Goal: Information Seeking & Learning: Get advice/opinions

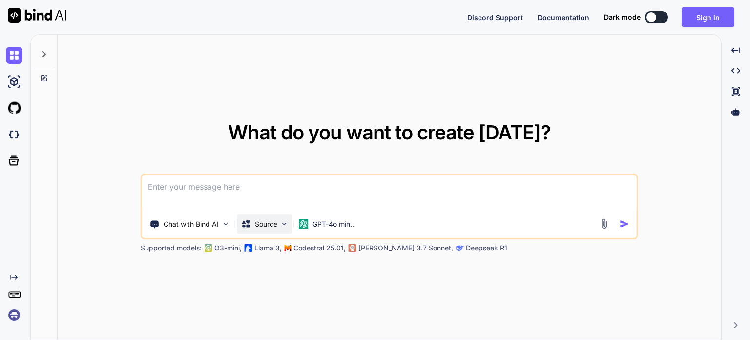
click at [274, 225] on p "Source" at bounding box center [266, 224] width 22 height 10
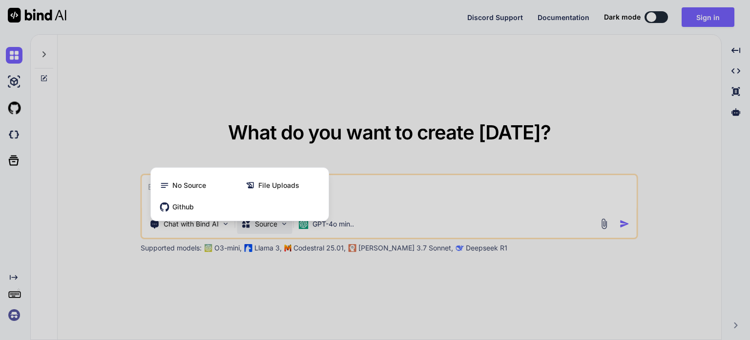
drag, startPoint x: 283, startPoint y: 291, endPoint x: 276, endPoint y: 278, distance: 14.9
click at [283, 289] on div at bounding box center [375, 170] width 750 height 340
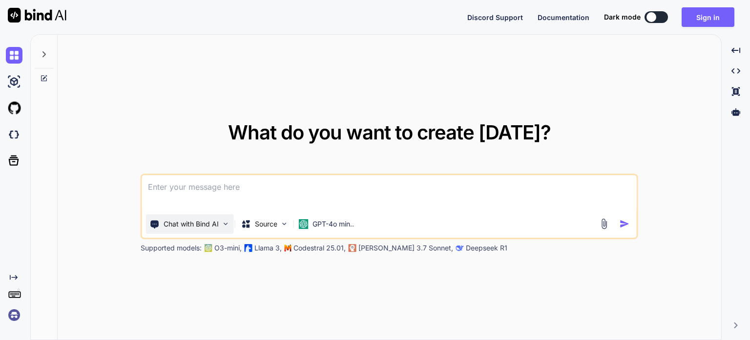
click at [207, 223] on p "Chat with Bind AI" at bounding box center [191, 224] width 55 height 10
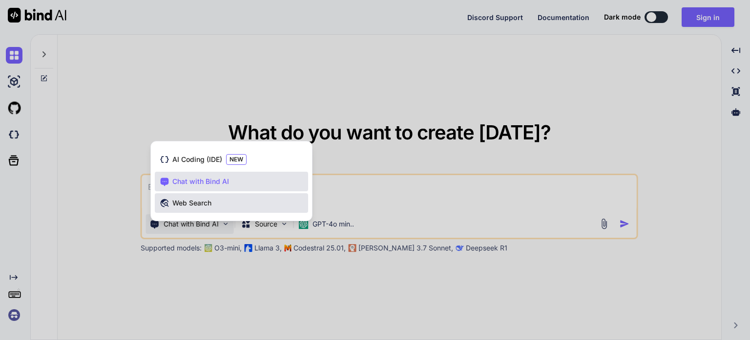
click at [205, 207] on span "Web Search" at bounding box center [191, 203] width 39 height 10
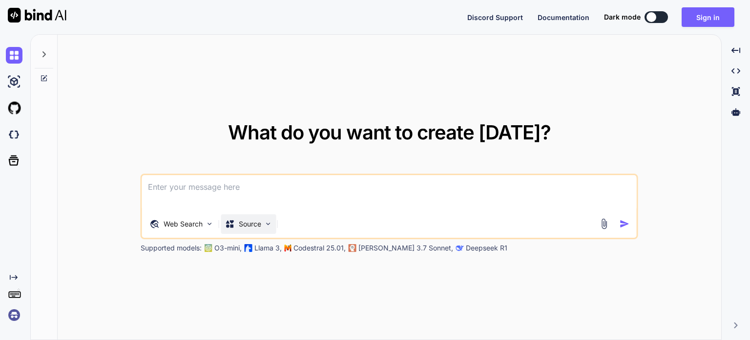
click at [256, 228] on div "Source" at bounding box center [248, 224] width 55 height 20
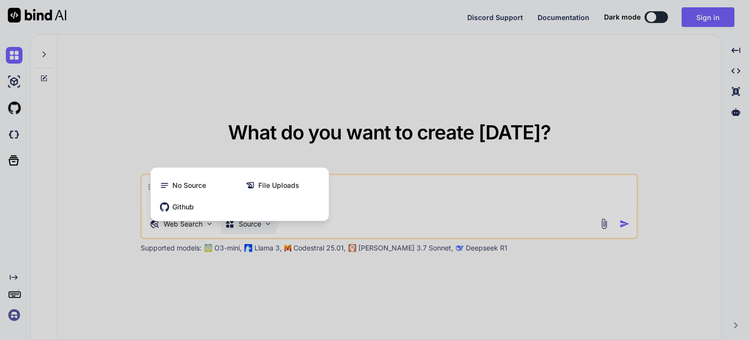
drag, startPoint x: 276, startPoint y: 306, endPoint x: 250, endPoint y: 284, distance: 33.7
click at [276, 304] on div at bounding box center [375, 170] width 750 height 340
type textarea "x"
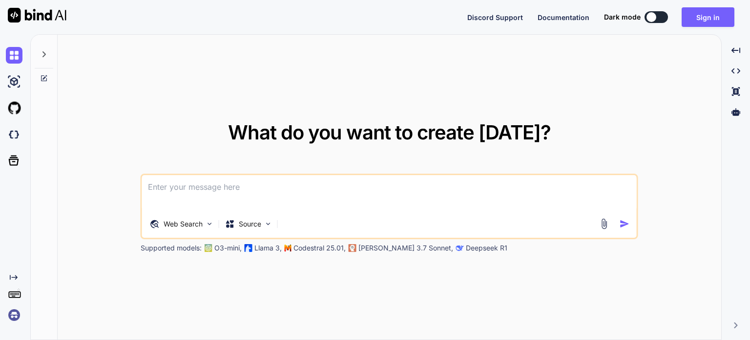
click at [219, 186] on textarea at bounding box center [389, 193] width 495 height 36
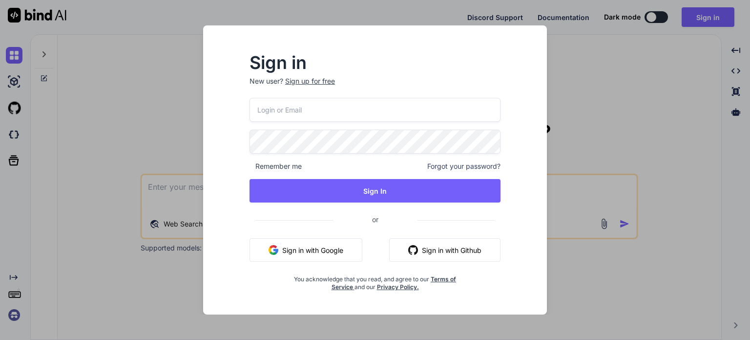
click at [303, 249] on button "Sign in with Google" at bounding box center [306, 249] width 113 height 23
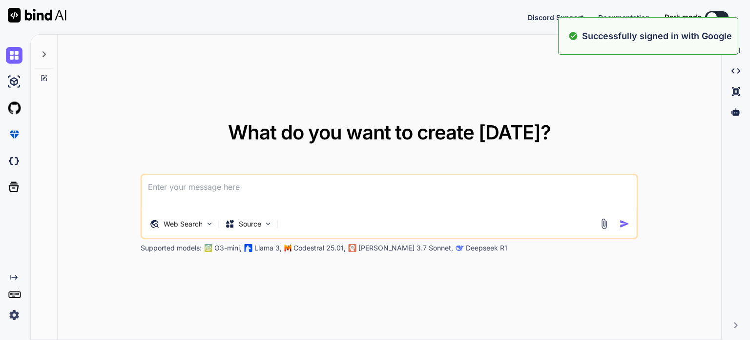
click at [225, 195] on textarea at bounding box center [389, 193] width 495 height 36
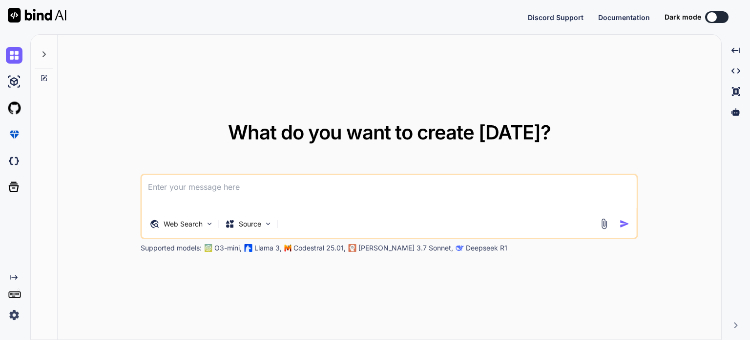
click at [311, 188] on textarea at bounding box center [389, 193] width 495 height 36
paste textarea "你是商業模式大師，你是netflix的設計商業模式架構的人，我想要你分析，他的訂閱方案的模式，我想要的是，你跟廠商，談論的分紅，會是以什麼樣的模式來進行。 我…"
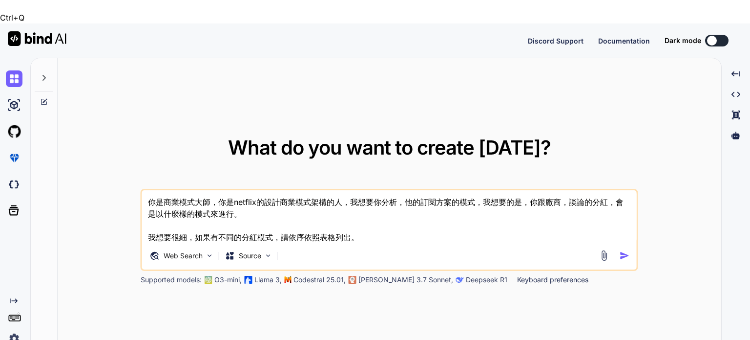
drag, startPoint x: 231, startPoint y: 176, endPoint x: 256, endPoint y: 179, distance: 25.6
click at [256, 190] on textarea "你是商業模式大師，你是netflix的設計商業模式架構的人，我想要你分析，他的訂閱方案的模式，我想要的是，你跟廠商，談論的分紅，會是以什麼樣的模式來進行。 我…" at bounding box center [389, 216] width 495 height 53
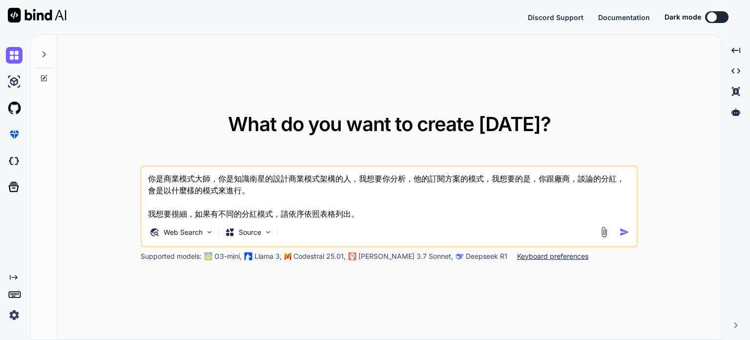
click at [363, 207] on textarea "你是商業模式大師，你是知識衛星的設計商業模式架構的人，我想要你分析，他的訂閱方案的模式，我想要的是，你跟廠商，談論的分紅，會是以什麼樣的模式來進行。 我想要很…" at bounding box center [389, 193] width 495 height 53
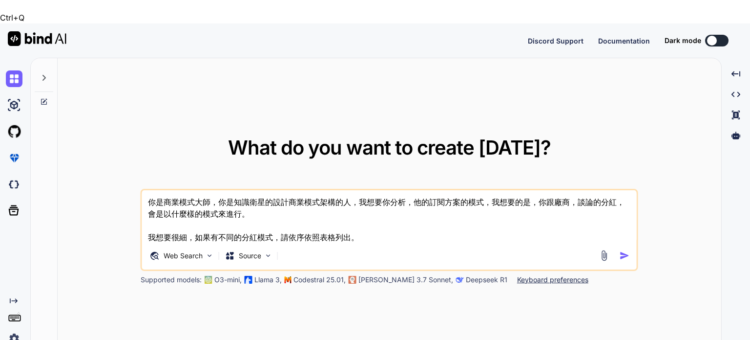
click at [384, 209] on textarea "你是商業模式大師，你是知識衛星的設計商業模式架構的人，我想要你分析，他的訂閱方案的模式，我想要的是，你跟廠商，談論的分紅，會是以什麼樣的模式來進行。 我想要很…" at bounding box center [389, 216] width 495 height 53
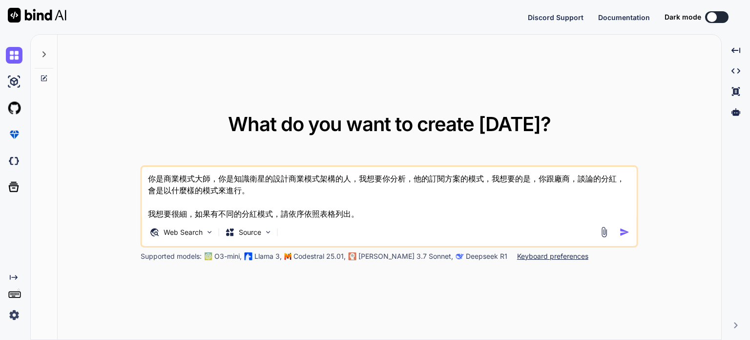
type textarea "你是商業模式大師，你是知識衛星的設計商業模式架構的人，我想要你分析，他的訂閱方案的模式，我想要的是，你跟廠商，談論的分紅，會是以什麼樣的模式來進行。 我想要很…"
click at [627, 231] on img "button" at bounding box center [625, 232] width 10 height 10
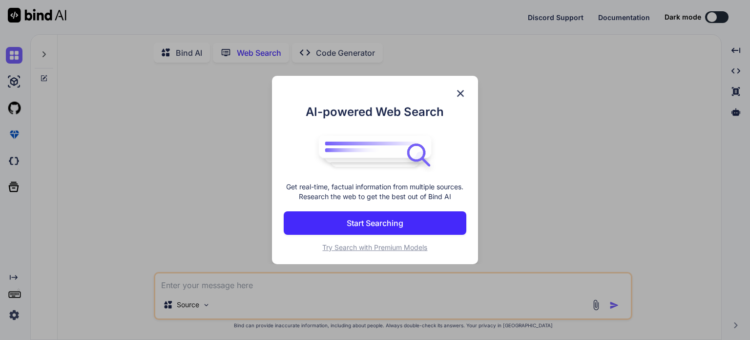
scroll to position [3, 0]
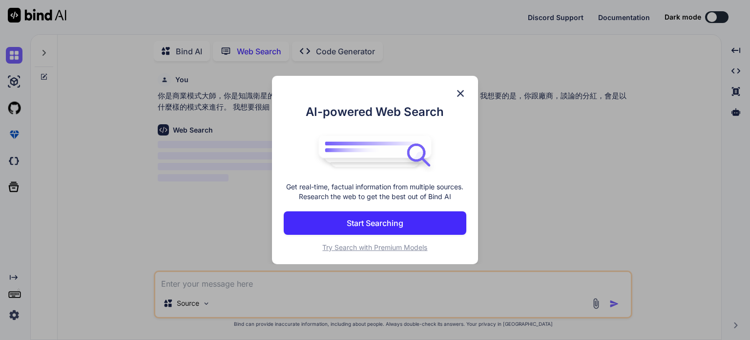
click at [460, 90] on img at bounding box center [461, 93] width 12 height 12
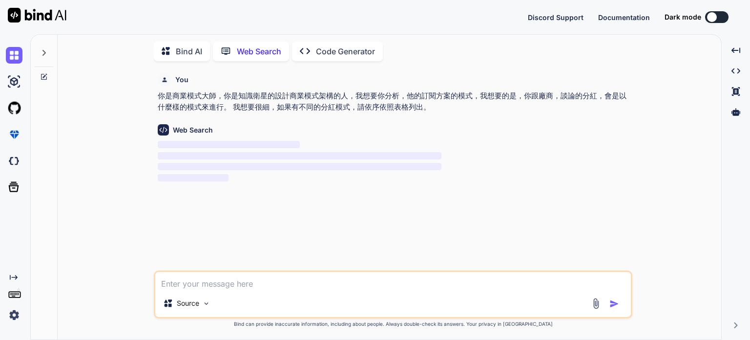
click at [18, 314] on img at bounding box center [14, 314] width 17 height 17
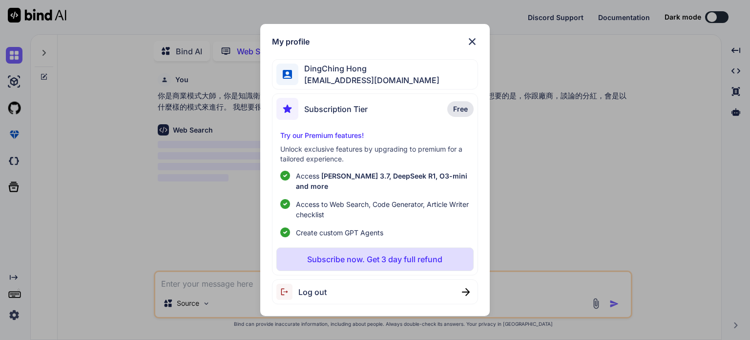
click at [475, 45] on img at bounding box center [473, 42] width 12 height 12
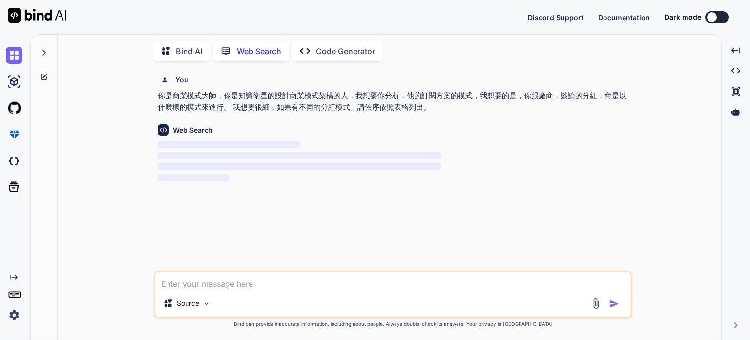
click at [18, 314] on img at bounding box center [14, 314] width 17 height 17
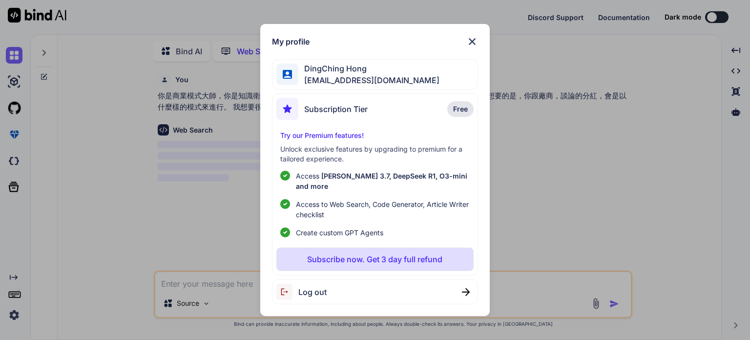
click at [309, 287] on span "Log out" at bounding box center [313, 292] width 28 height 12
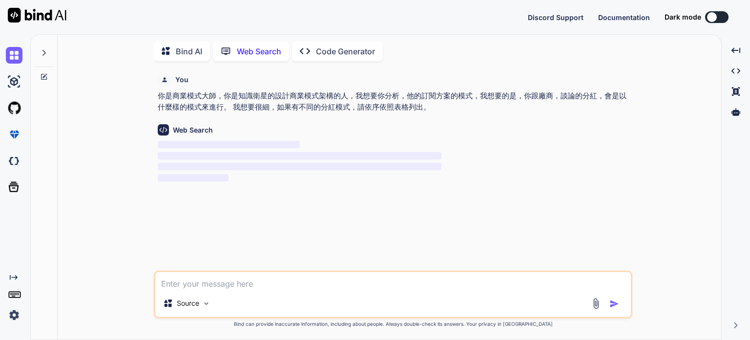
click at [10, 312] on img at bounding box center [14, 314] width 17 height 17
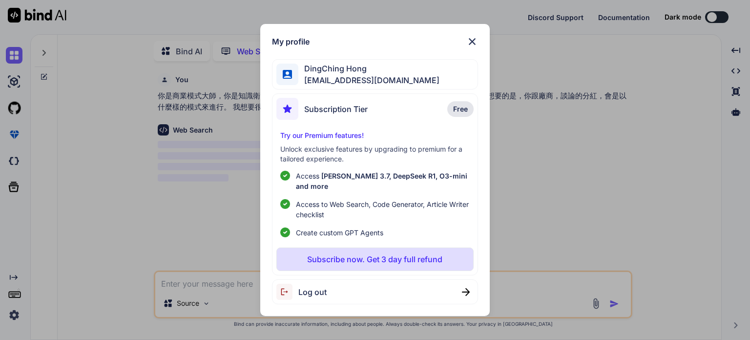
click at [340, 286] on div "Log out" at bounding box center [375, 291] width 206 height 25
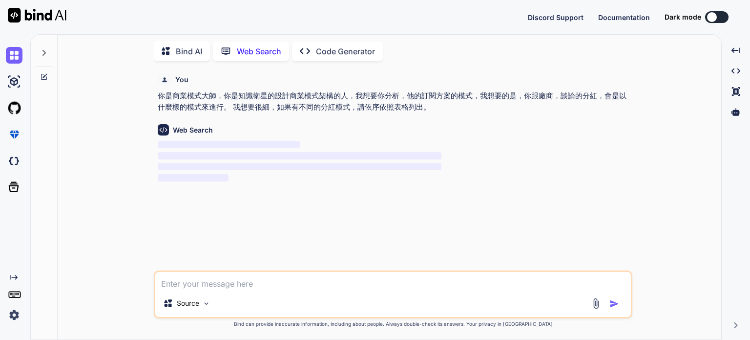
click at [10, 312] on img at bounding box center [14, 314] width 17 height 17
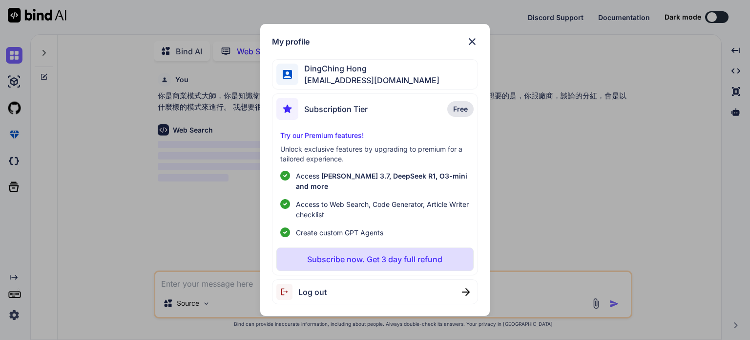
click at [117, 232] on div "My profile DingChing Hong dingching721202@gmail.com Subscription Tier Free Try …" at bounding box center [375, 170] width 750 height 340
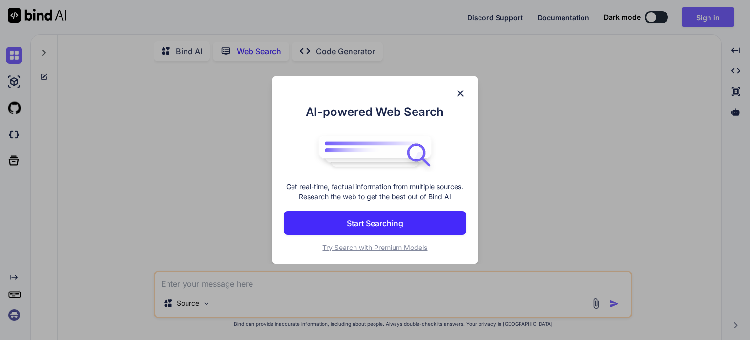
type textarea "x"
click at [460, 89] on img at bounding box center [461, 93] width 12 height 12
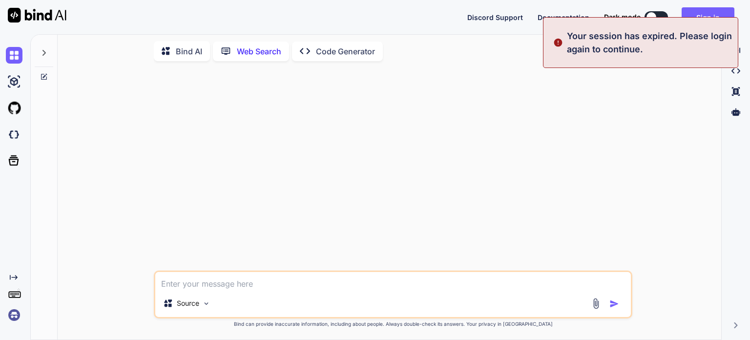
click at [13, 316] on img at bounding box center [14, 314] width 17 height 17
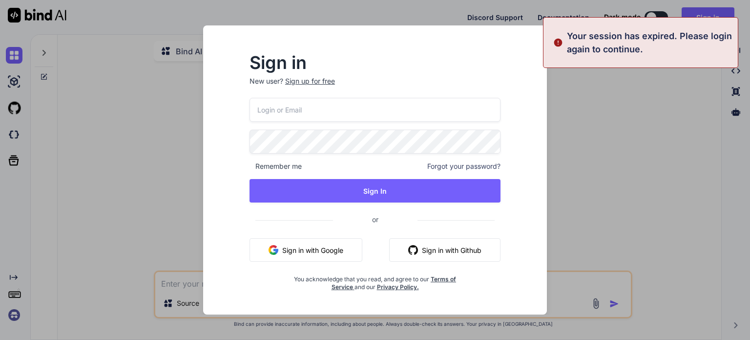
click at [315, 257] on button "Sign in with Google" at bounding box center [306, 249] width 113 height 23
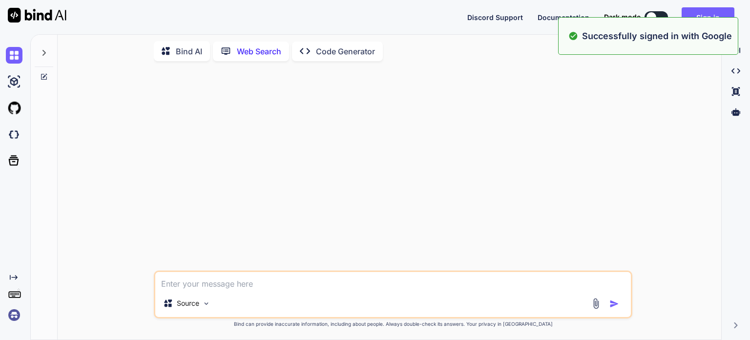
click at [14, 314] on img at bounding box center [14, 314] width 17 height 17
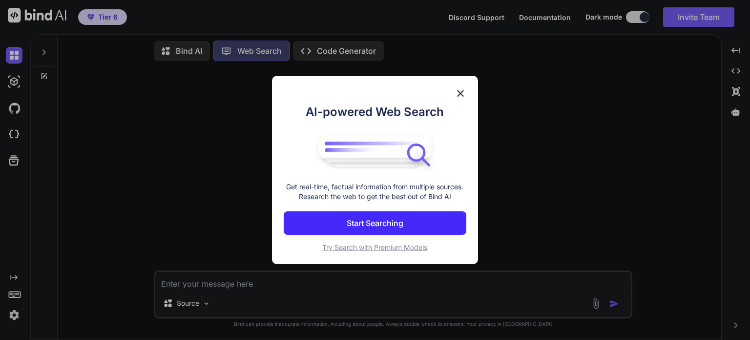
click at [460, 90] on img at bounding box center [461, 93] width 12 height 12
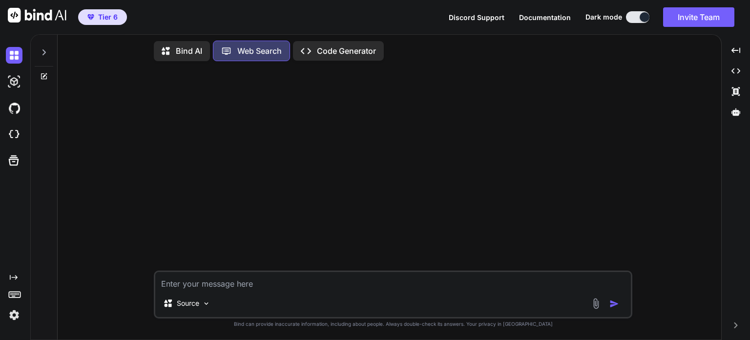
click at [18, 314] on img at bounding box center [14, 314] width 17 height 17
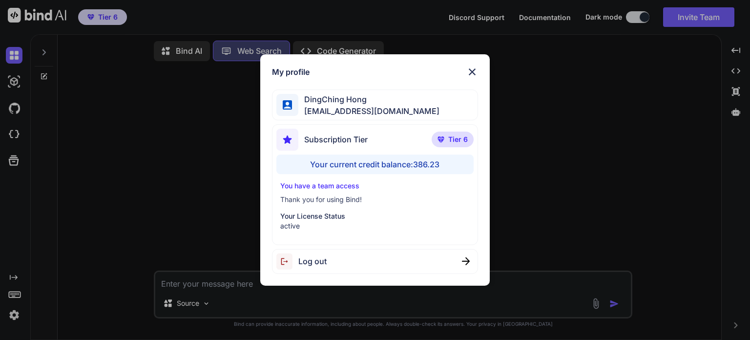
click at [158, 240] on div "My profile DingChing Hong [EMAIL_ADDRESS][DOMAIN_NAME] Subscription Tier Tier 6…" at bounding box center [375, 170] width 750 height 340
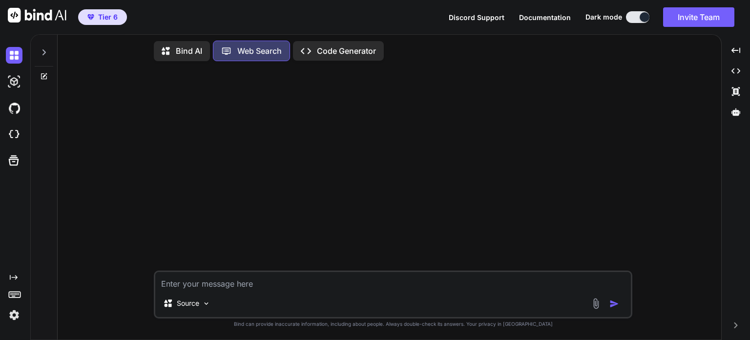
click at [14, 304] on div "Created with Pixso." at bounding box center [13, 298] width 26 height 50
click at [15, 313] on img at bounding box center [14, 314] width 17 height 17
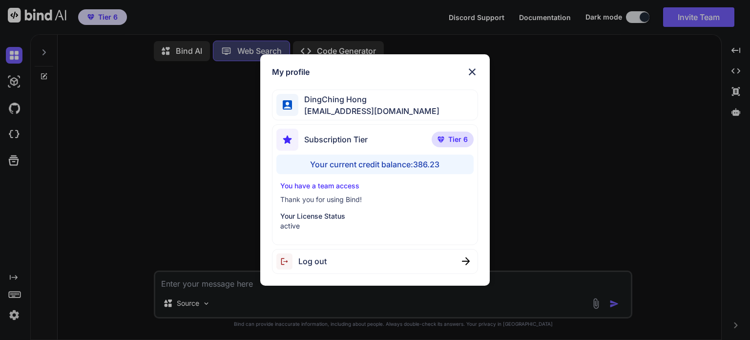
click at [16, 313] on div "My profile DingChing Hong [EMAIL_ADDRESS][DOMAIN_NAME] Subscription Tier Tier 6…" at bounding box center [375, 170] width 750 height 340
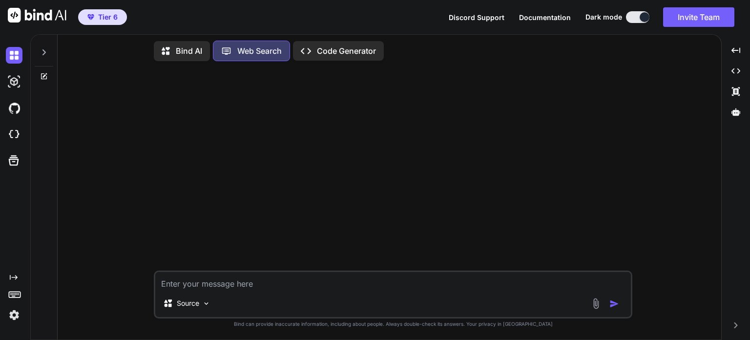
click at [18, 321] on img at bounding box center [14, 314] width 17 height 17
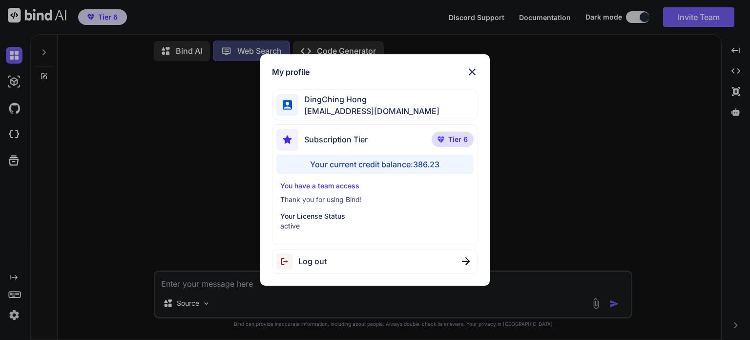
click at [18, 321] on div "My profile DingChing Hong [EMAIL_ADDRESS][DOMAIN_NAME] Subscription Tier Tier 6…" at bounding box center [375, 170] width 750 height 340
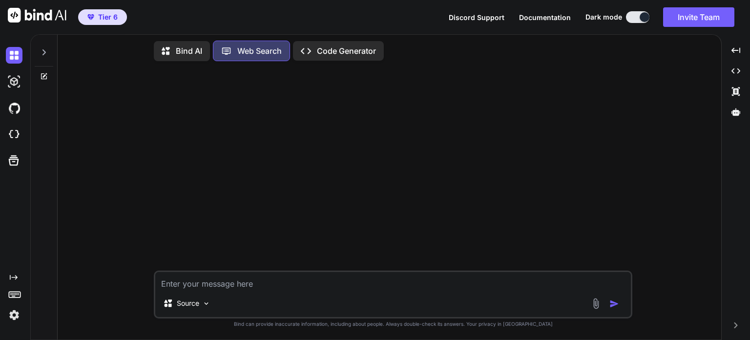
click at [13, 316] on img at bounding box center [14, 314] width 17 height 17
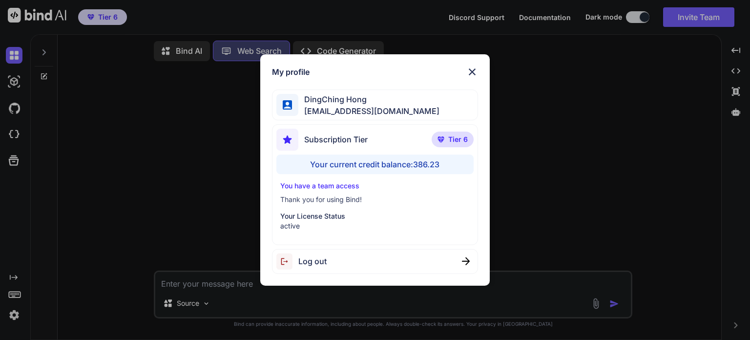
click at [13, 316] on div "My profile DingChing Hong [EMAIL_ADDRESS][DOMAIN_NAME] Subscription Tier Tier 6…" at bounding box center [375, 170] width 750 height 340
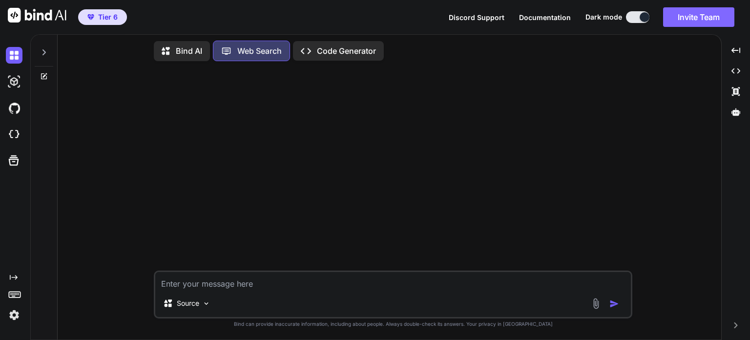
click at [690, 19] on button "Invite Team" at bounding box center [698, 17] width 71 height 20
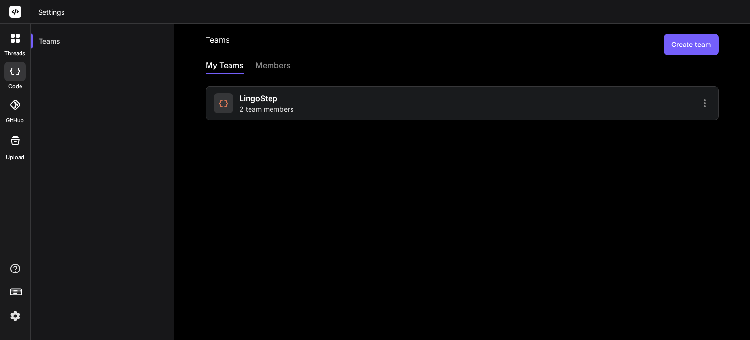
click at [518, 105] on div at bounding box center [588, 103] width 246 height 12
click at [270, 69] on div "members" at bounding box center [273, 66] width 35 height 14
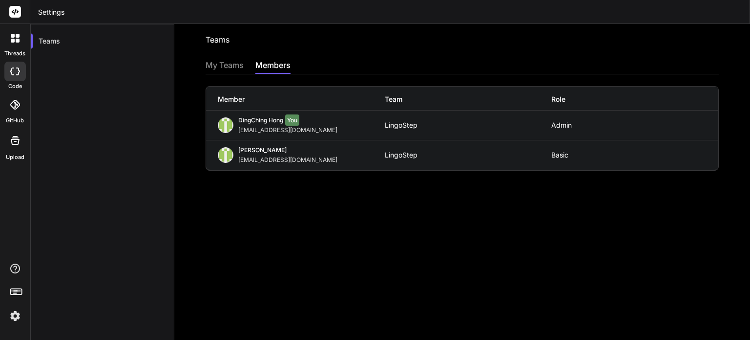
click at [268, 152] on span "[PERSON_NAME]" at bounding box center [262, 149] width 48 height 7
click at [224, 65] on div "My Teams" at bounding box center [225, 66] width 38 height 14
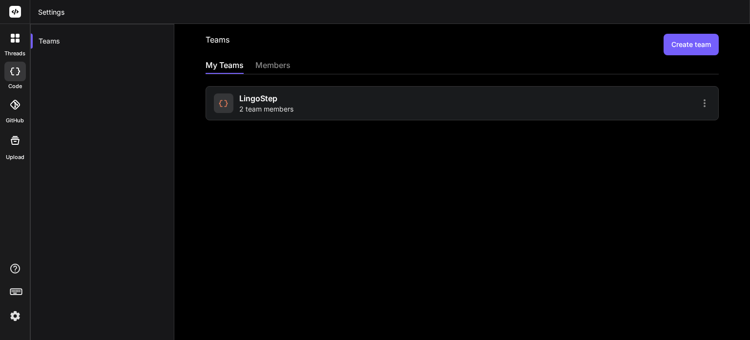
click at [648, 105] on div at bounding box center [588, 103] width 246 height 12
click at [700, 106] on icon at bounding box center [705, 103] width 12 height 12
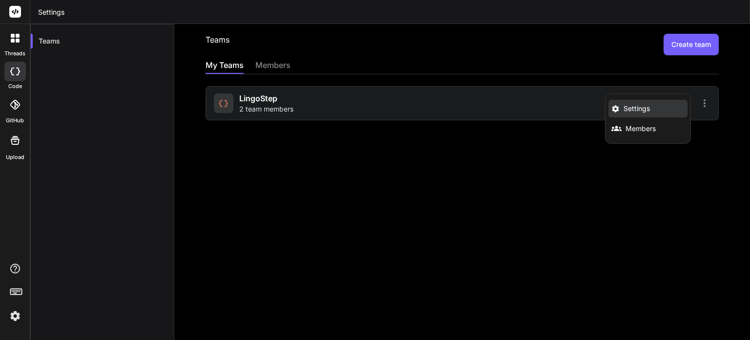
click at [642, 109] on span "Settings" at bounding box center [637, 109] width 26 height 10
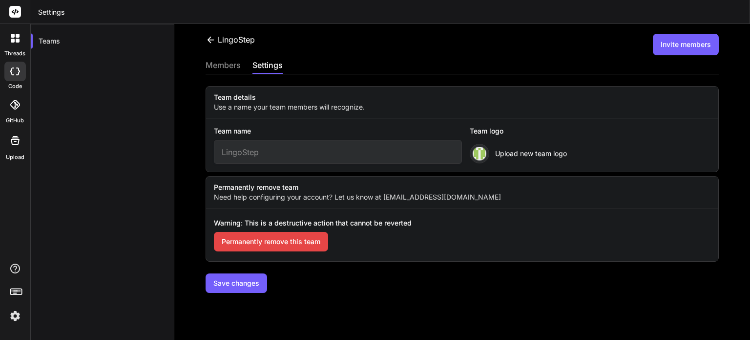
click at [219, 62] on div "members" at bounding box center [223, 66] width 35 height 14
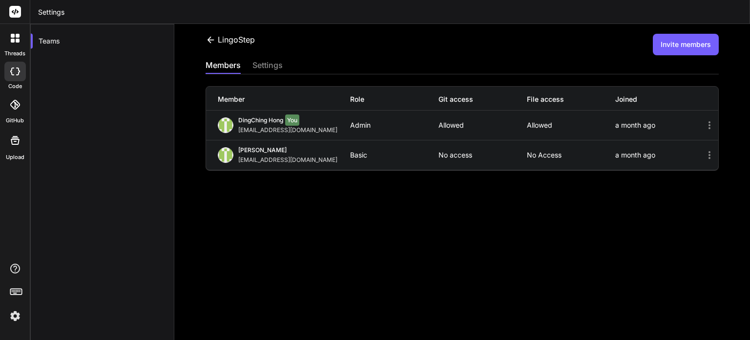
click at [704, 153] on icon at bounding box center [710, 155] width 12 height 12
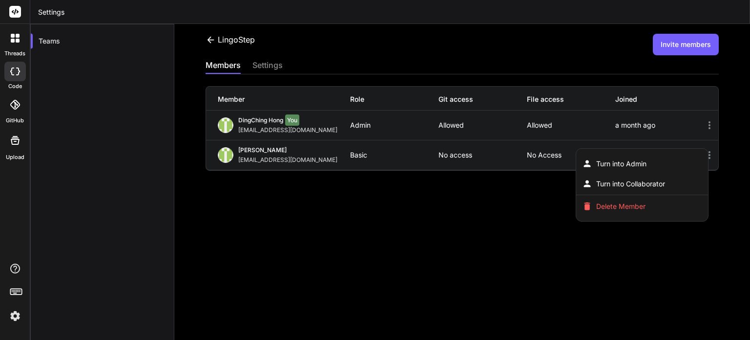
click at [427, 177] on div at bounding box center [375, 170] width 750 height 340
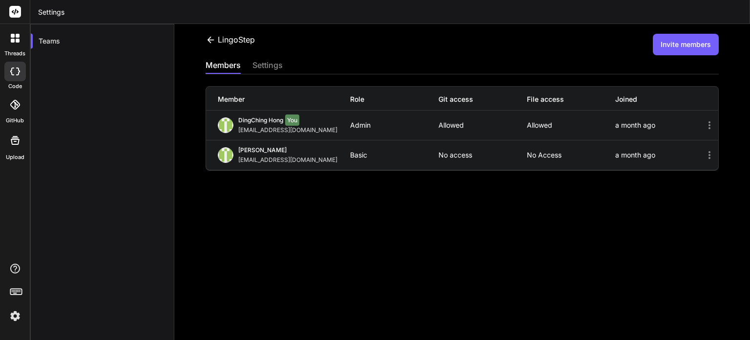
drag, startPoint x: 326, startPoint y: 152, endPoint x: 358, endPoint y: 170, distance: 35.6
click at [350, 155] on div "DingJun Hong [EMAIL_ADDRESS][DOMAIN_NAME] Basic No access No access a month ago" at bounding box center [462, 154] width 513 height 29
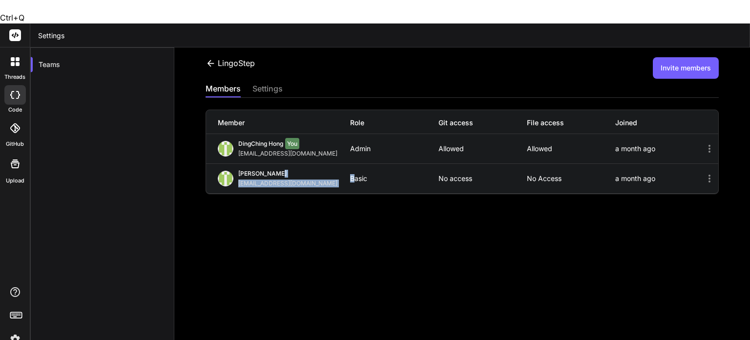
click at [360, 197] on div "LingoStep Invite members members settings Member Role Git access File access Jo…" at bounding box center [462, 205] width 576 height 316
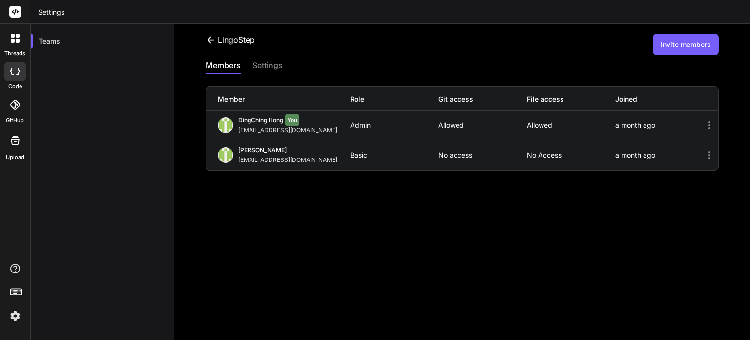
click at [9, 109] on div at bounding box center [14, 104] width 21 height 21
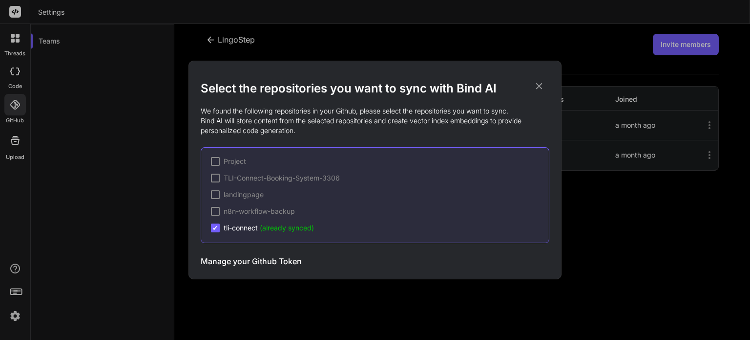
click at [14, 136] on div "Select the repositories you want to sync with Bind AI We found the following re…" at bounding box center [375, 170] width 750 height 340
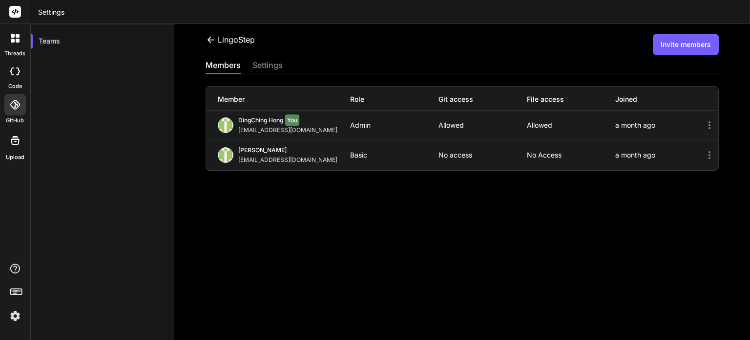
click at [76, 148] on div "Teams" at bounding box center [102, 194] width 144 height 340
click at [111, 171] on div "Teams" at bounding box center [102, 194] width 144 height 340
click at [15, 13] on rect at bounding box center [15, 12] width 12 height 12
click at [14, 44] on div at bounding box center [15, 38] width 21 height 21
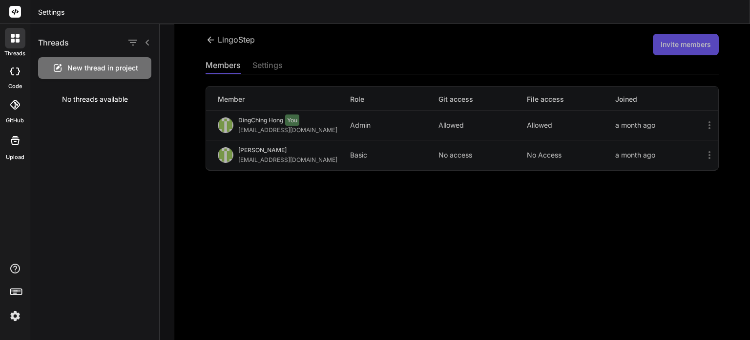
click at [86, 68] on span "New thread in project" at bounding box center [102, 68] width 71 height 10
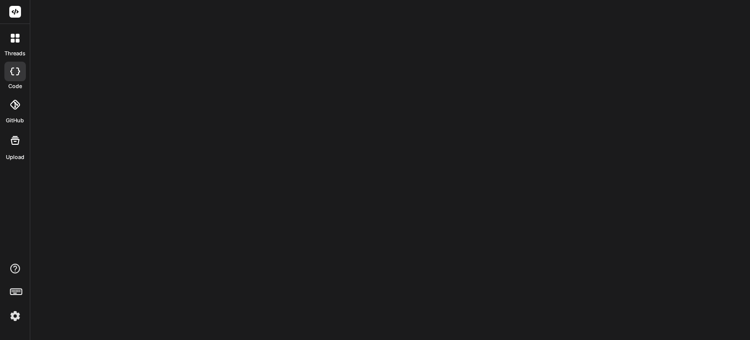
click at [17, 42] on icon at bounding box center [18, 41] width 4 height 4
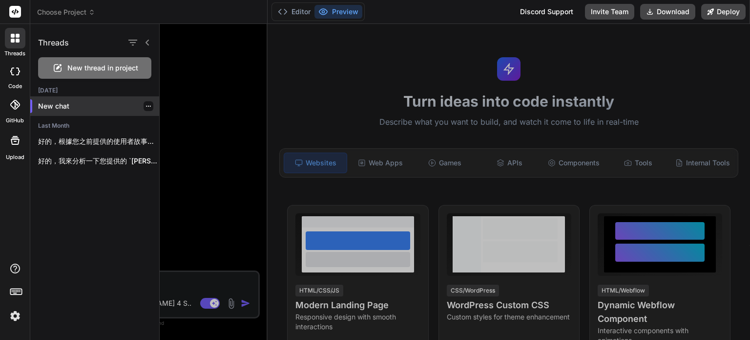
click at [64, 106] on p "New chat" at bounding box center [98, 106] width 121 height 10
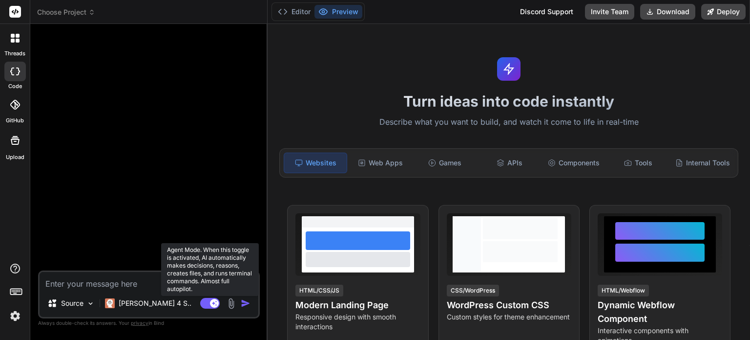
click at [207, 302] on rect at bounding box center [210, 303] width 20 height 11
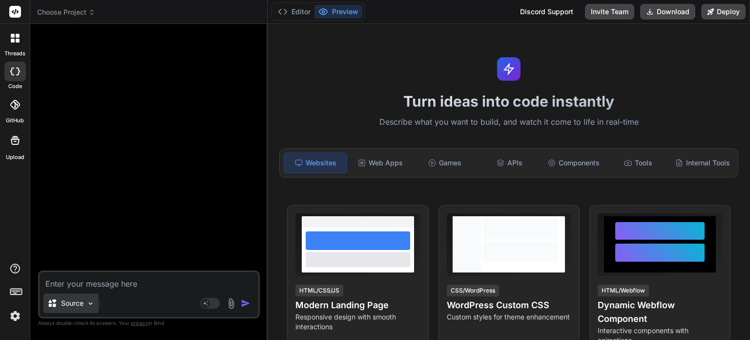
click at [80, 303] on p "Source" at bounding box center [72, 303] width 22 height 10
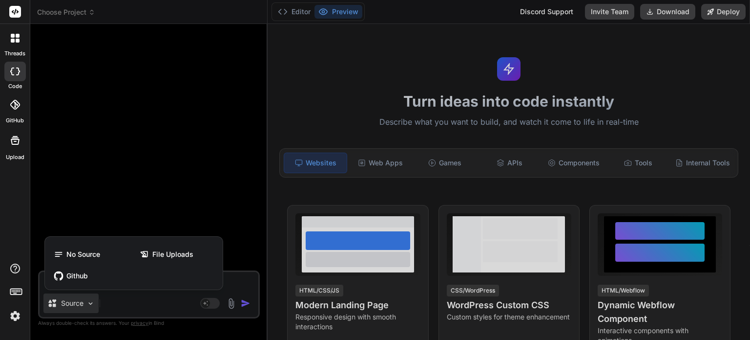
click at [158, 207] on div at bounding box center [375, 170] width 750 height 340
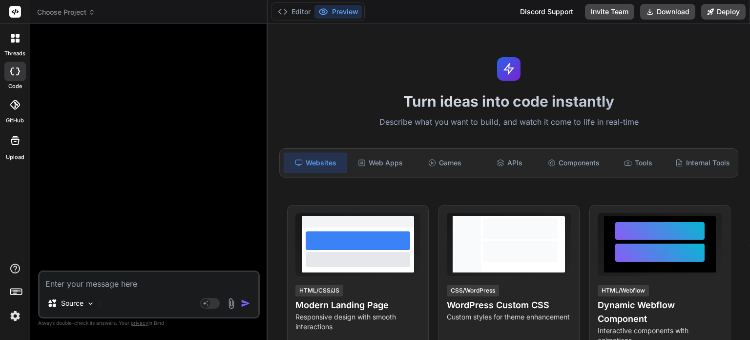
click at [17, 14] on rect at bounding box center [15, 12] width 12 height 12
click at [15, 39] on icon at bounding box center [15, 38] width 9 height 9
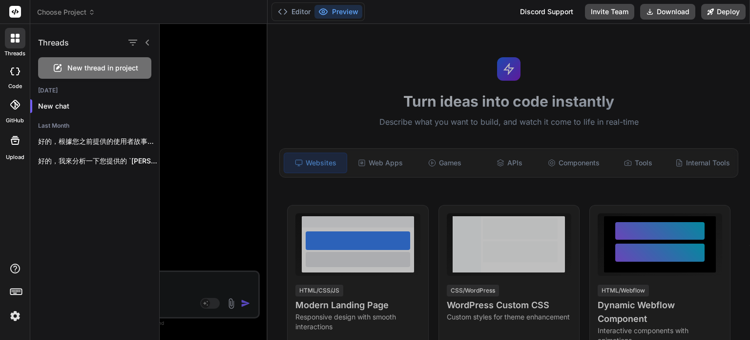
click at [226, 121] on div at bounding box center [455, 182] width 591 height 316
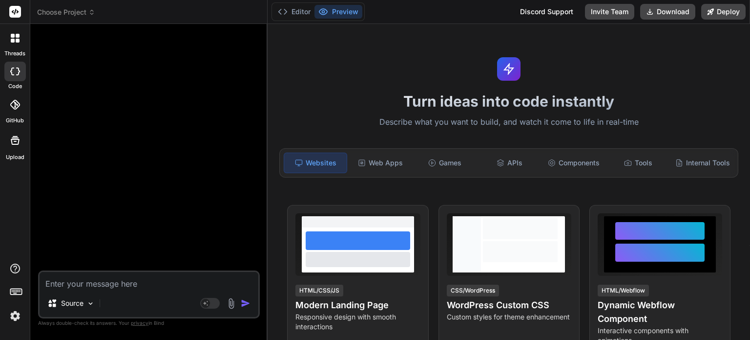
click at [12, 11] on rect at bounding box center [15, 12] width 12 height 12
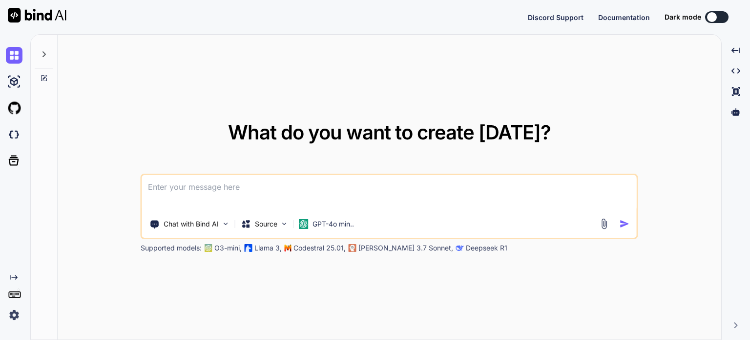
click at [10, 312] on img at bounding box center [14, 314] width 17 height 17
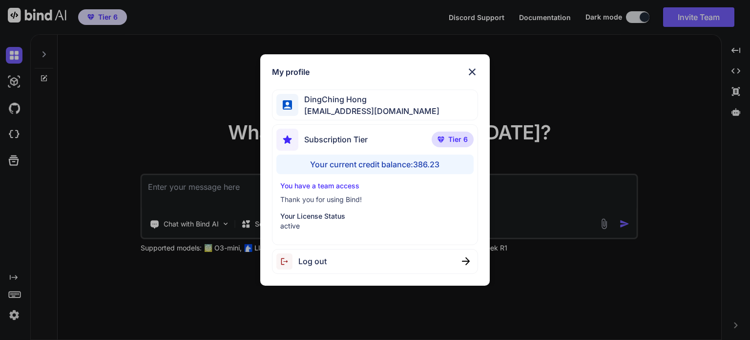
click at [53, 289] on div "My profile DingChing Hong [EMAIL_ADDRESS][DOMAIN_NAME] Subscription Tier Tier 6…" at bounding box center [375, 170] width 750 height 340
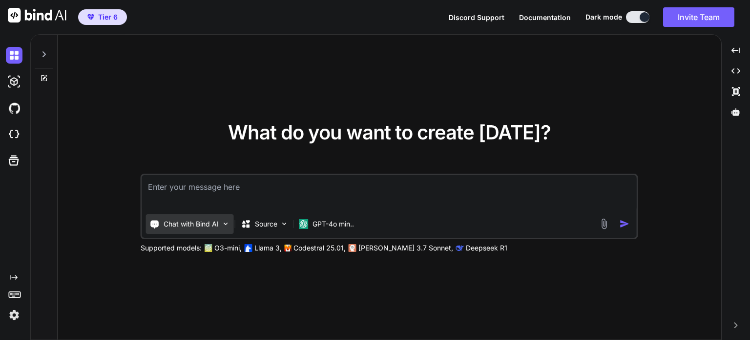
click at [222, 224] on img at bounding box center [226, 223] width 8 height 8
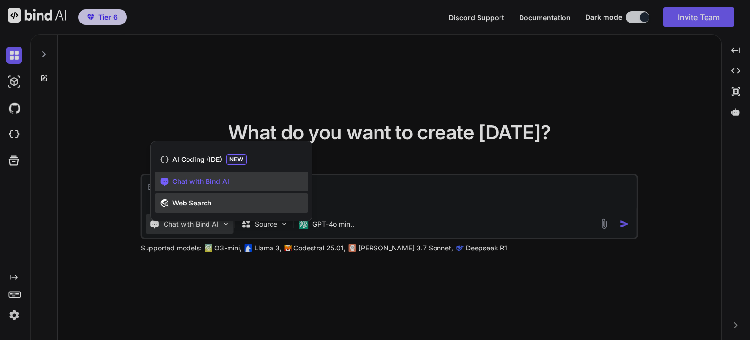
click at [208, 204] on span "Web Search" at bounding box center [191, 203] width 39 height 10
type textarea "x"
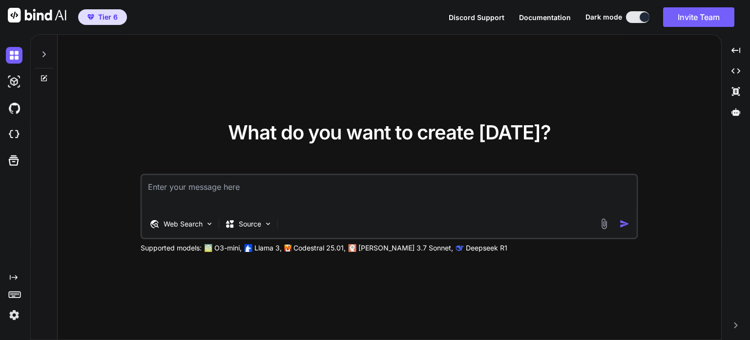
click at [254, 201] on textarea at bounding box center [389, 193] width 495 height 36
paste textarea "你是商業模式大師，你是知識衛星的設計商業模式架構的人，我想要你分析，他的訂閱方案的模式，我想要的是，你跟廠商，談論的分紅，會是以什麼樣的模式來進行。 我想要很…"
type textarea "你是商業模式大師，你是知識衛星的設計商業模式架構的人，我想要你分析，他的訂閱方案的模式，我想要的是，你跟廠商，談論的分紅，會是以什麼樣的模式來進行。 我想要很…"
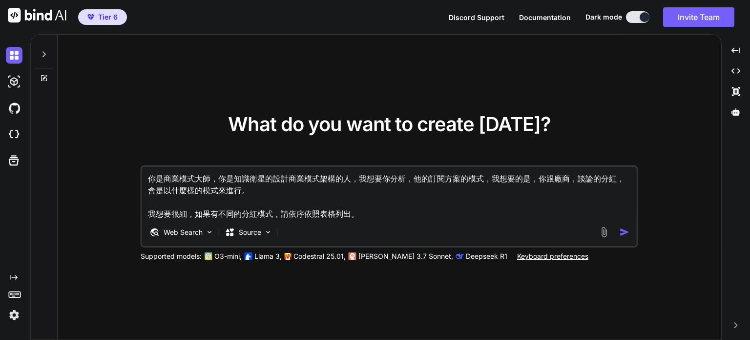
type textarea "x"
type textarea "你是商業模式大師，你是知識衛星的設計商業模式架構的人，我想要你分析，他的訂閱方案的模式，我想要的是，你跟廠商，談論的分紅，會是以什麼樣的模式來進行。 我想要很…"
click at [625, 234] on img "button" at bounding box center [625, 232] width 10 height 10
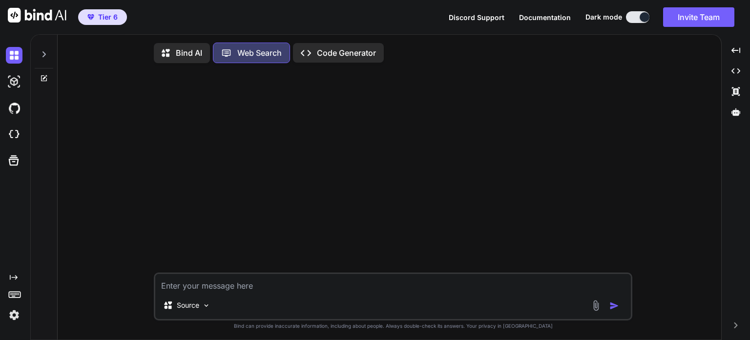
scroll to position [4, 0]
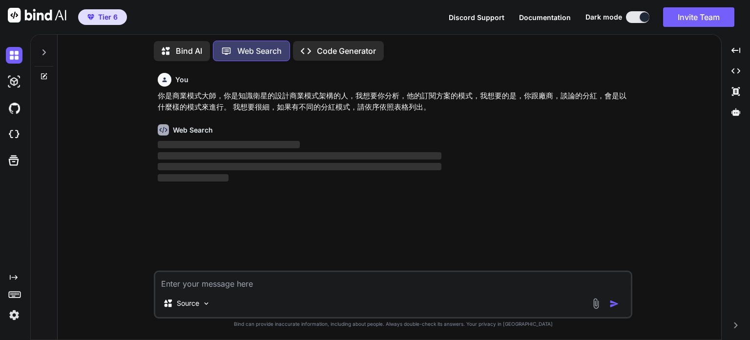
type textarea "x"
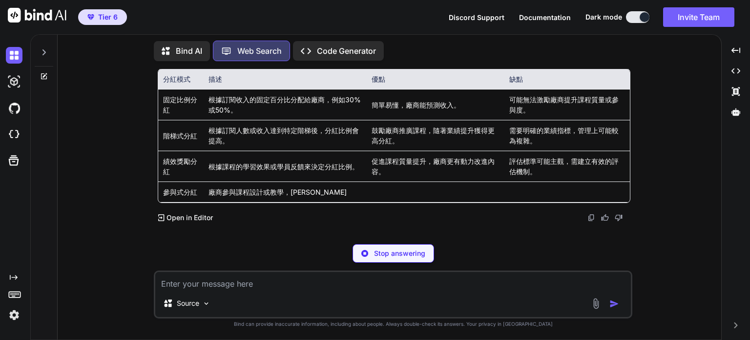
scroll to position [121, 0]
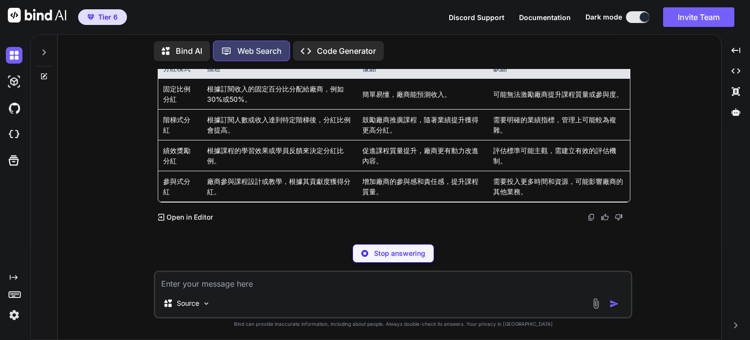
click at [138, 197] on div "You 你是商業模式大師，你是知識衛星的設計商業模式架構的人，我想要你分析，他的訂閱方案的模式，我想要的是，你跟廠商，談論的分紅，會是以什麼樣的模式來進行。 …" at bounding box center [393, 204] width 656 height 270
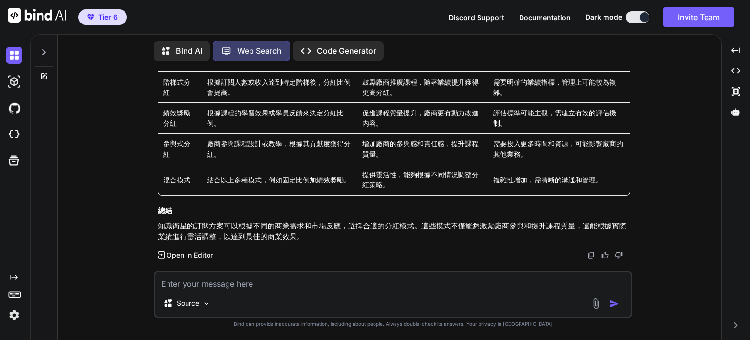
scroll to position [162, 0]
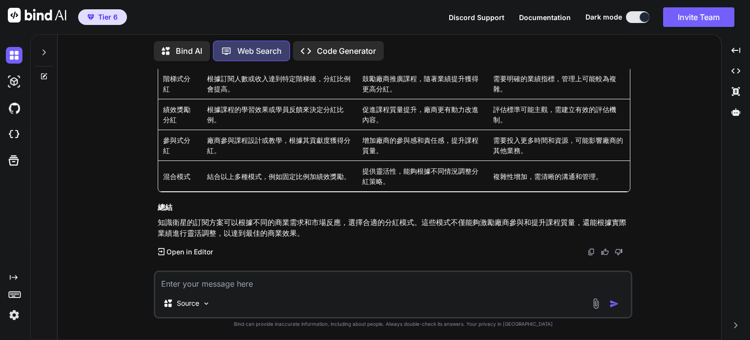
click at [214, 283] on textarea at bounding box center [393, 281] width 476 height 18
type textarea "你可以細分到 如果是他自帶課程，或是不自帶課程的差異嗎"
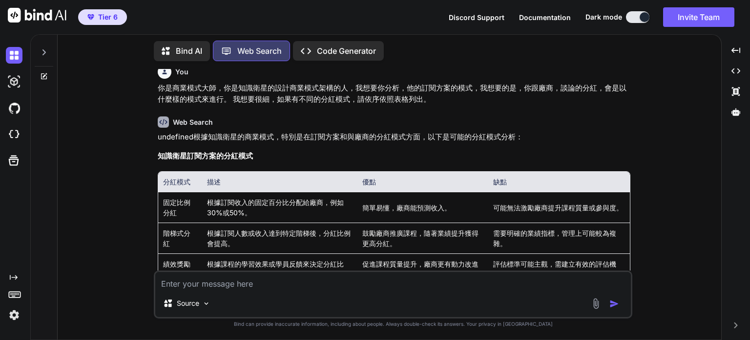
scroll to position [0, 0]
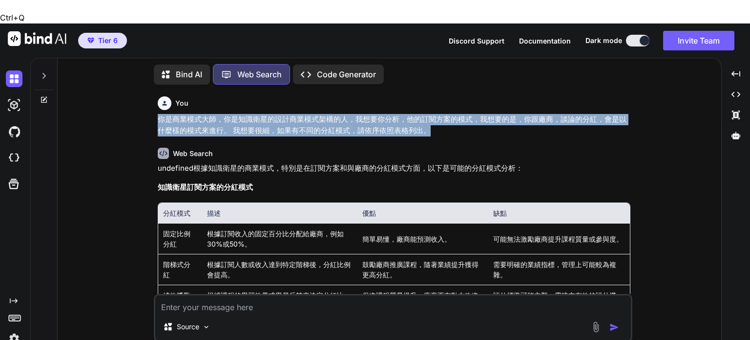
drag, startPoint x: 156, startPoint y: 91, endPoint x: 430, endPoint y: 105, distance: 274.5
click at [430, 105] on div "You 你是商業模式大師，你是知識衛星的設計商業模式架構的人，我想要你分析，他的訂閱方案的模式，我想要的是，你跟廠商，談論的分紅，會是以什麼樣的模式來進行。 …" at bounding box center [394, 192] width 477 height 201
copy p "你是商業模式大師，你是知識衛星的設計商業模式架構的人，我想要你分析，他的訂閱方案的模式，我想要的是，你跟廠商，談論的分紅，會是以什麼樣的模式來進行。 我想要很…"
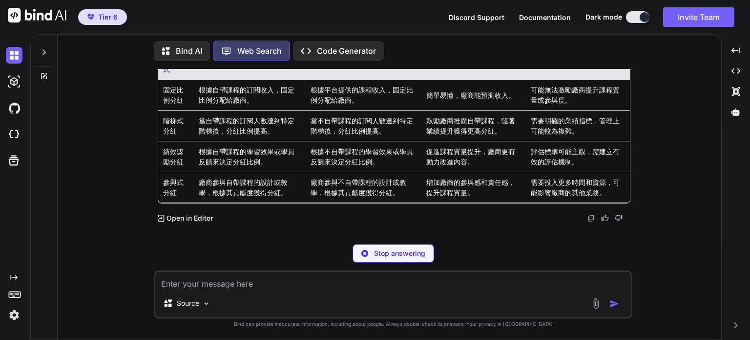
scroll to position [515, 0]
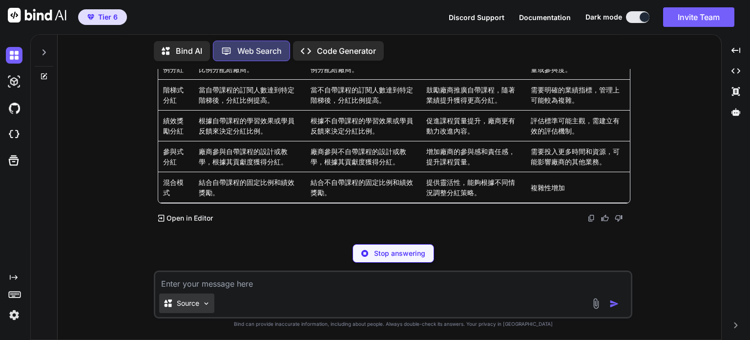
click at [204, 302] on img at bounding box center [206, 303] width 8 height 8
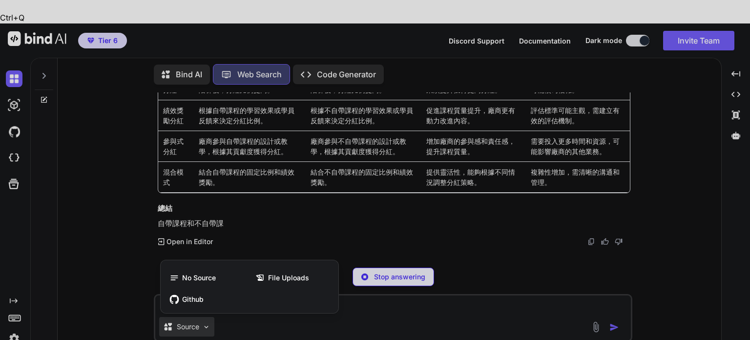
click at [191, 323] on div at bounding box center [375, 170] width 750 height 340
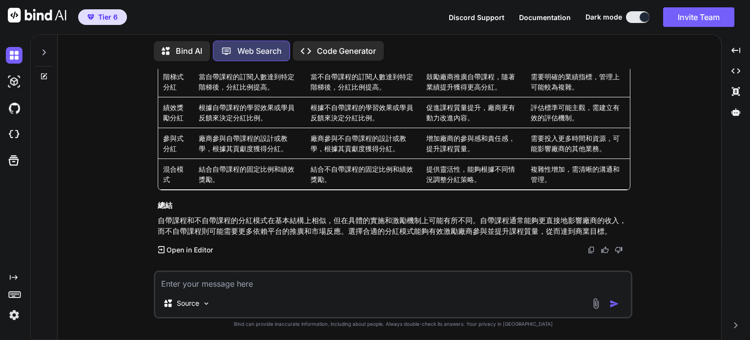
scroll to position [526, 0]
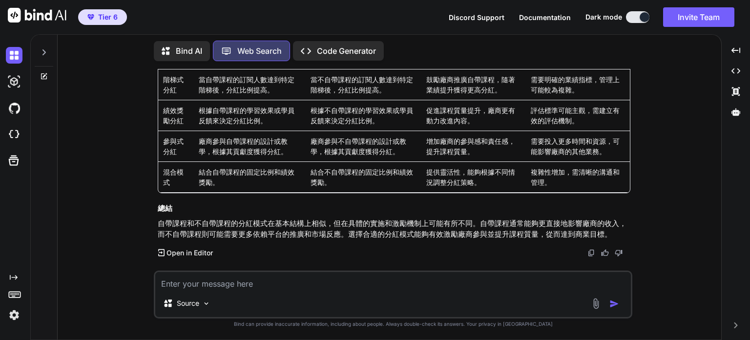
click at [179, 48] on p "Bind AI" at bounding box center [189, 51] width 26 height 12
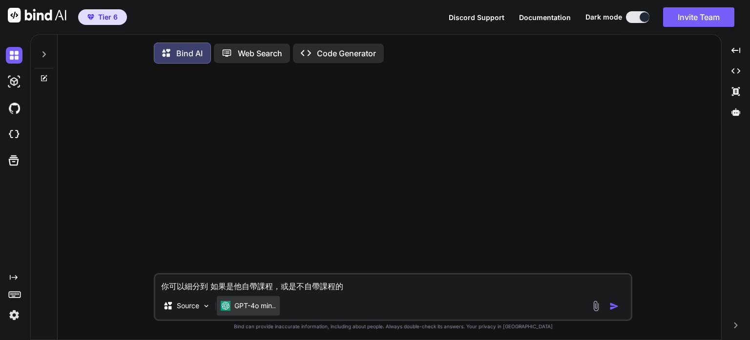
click at [260, 310] on p "GPT-4o min.." at bounding box center [256, 305] width 42 height 10
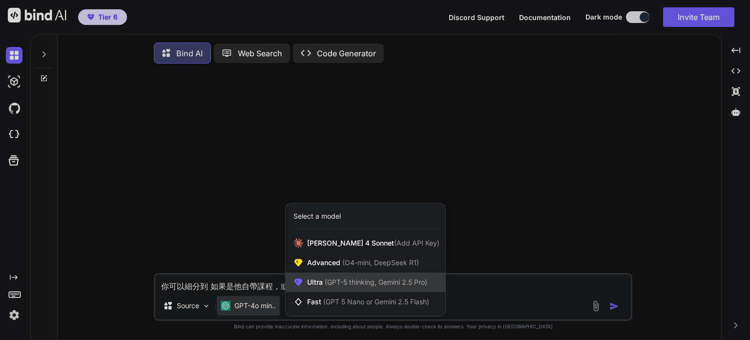
click at [340, 285] on span "(GPT-5 thinking, Gemini 2.5 Pro)" at bounding box center [375, 282] width 105 height 8
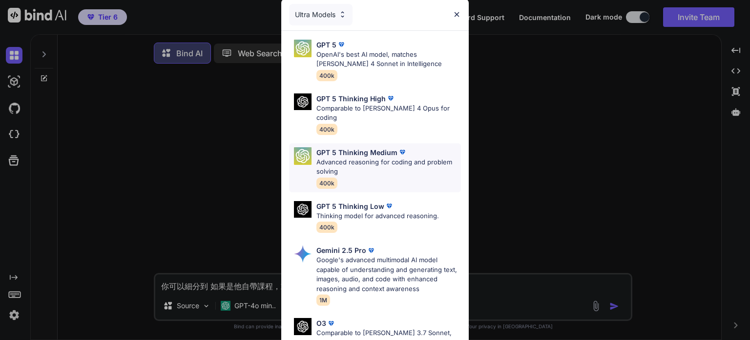
click at [377, 164] on p "Advanced reasoning for coding and problem solving" at bounding box center [389, 166] width 145 height 19
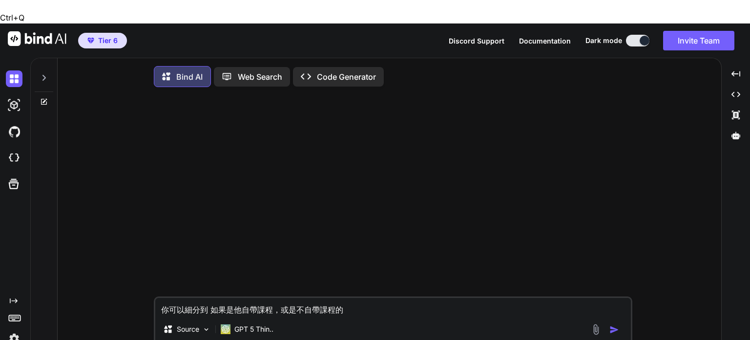
drag, startPoint x: 364, startPoint y: 291, endPoint x: 154, endPoint y: 298, distance: 210.7
click at [155, 299] on div "你可以細分到 如果是他自帶課程，或是不自帶課程的 Source GPT 5 Thin.." at bounding box center [393, 320] width 479 height 48
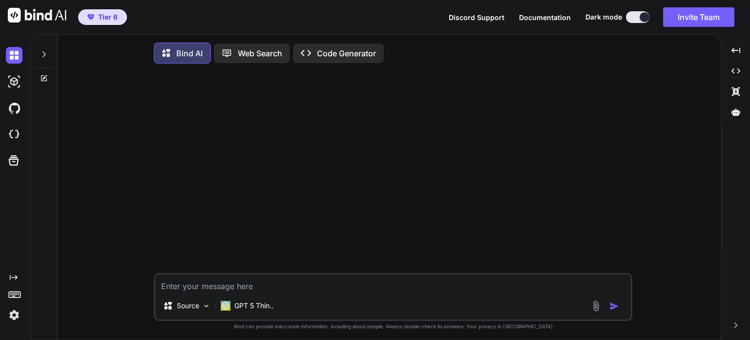
paste textarea "你是商業模式大師，你是知識衛星的設計商業模式架構的人，我想要你分析，他的訂閱方案的模式，我想要的是，你跟廠商，談論的分紅，會是以什麼樣的模式來進行。 我想要很…"
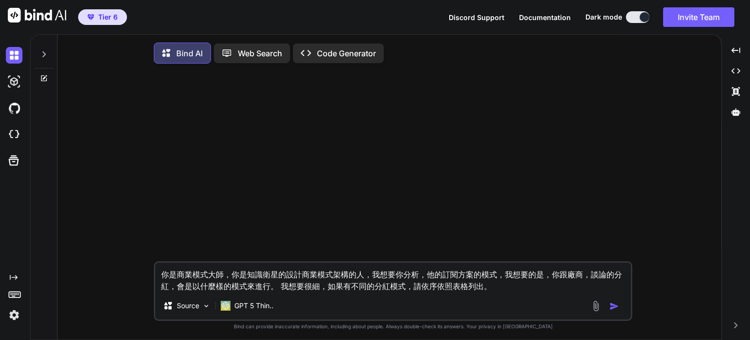
type textarea "你是商業模式大師，你是知識衛星的設計商業模式架構的人，我想要你分析，他的訂閱方案的模式，我想要的是，你跟廠商，談論的分紅，會是以什麼樣的模式來進行。 我想要很…"
click at [612, 310] on img "button" at bounding box center [615, 306] width 10 height 10
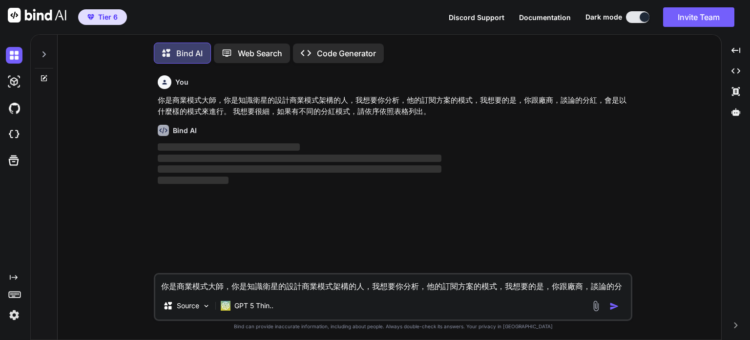
scroll to position [4, 0]
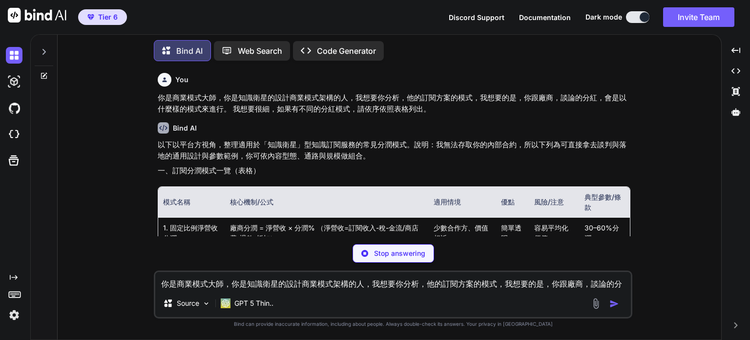
click at [647, 158] on div "You 你是商業模式大師，你是知識衛星的設計商業模式架構的人，我想要你分析，他的訂閱方案的模式，我想要的是，你跟廠商，談論的分紅，會是以什麼樣的模式來進行。 …" at bounding box center [393, 204] width 656 height 270
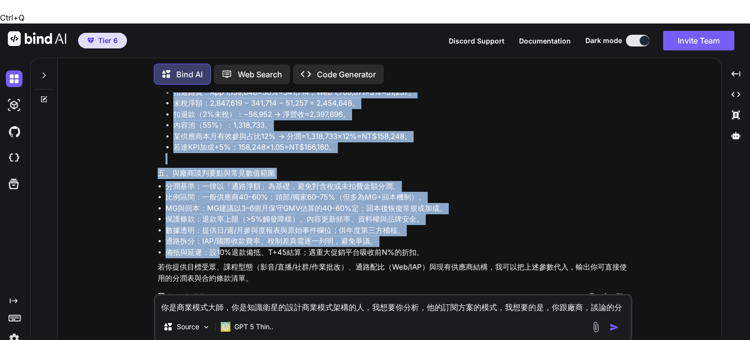
scroll to position [1035, 0]
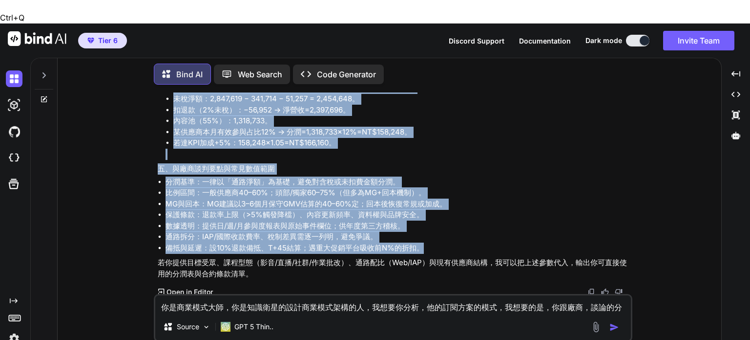
drag, startPoint x: 153, startPoint y: 168, endPoint x: 482, endPoint y: 220, distance: 333.0
click at [482, 220] on div "You 你是商業模式大師，你是知識衛星的設計商業模式架構的人，我想要你分析，他的訂閱方案的模式，我想要的是，你跟廠商，談論的分紅，會是以什麼樣的模式來進行。 …" at bounding box center [393, 227] width 656 height 270
copy div "一、訂閱分潤模式一覽（表格） 模式名稱 核心機制/公式 適用情境 優點 風險/注意 典型參數/條款 1. 固定比例淨營收分潤 廠商分潤 = 淨營收 × 分潤%…"
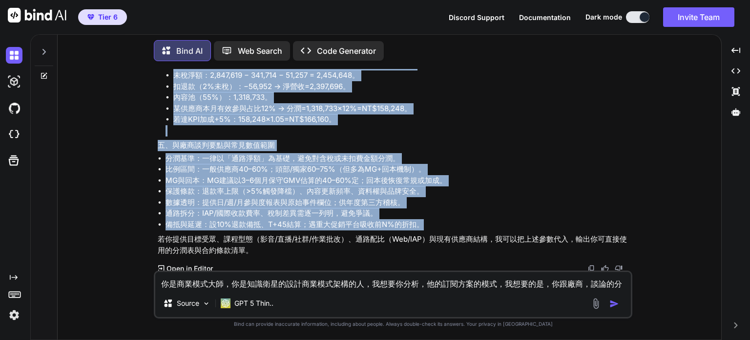
click at [631, 17] on button at bounding box center [637, 17] width 23 height 12
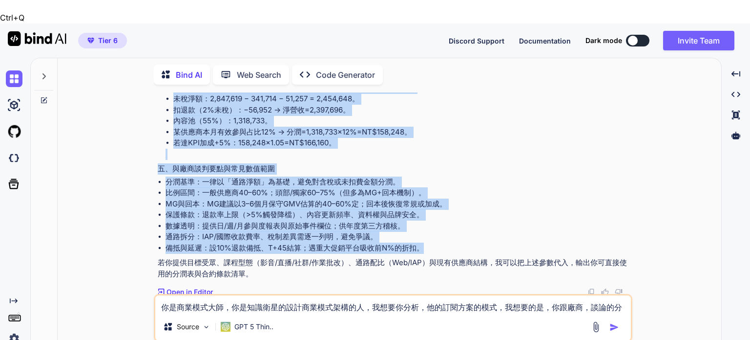
scroll to position [3, 0]
click at [438, 187] on li "比例區間：一般供應商40–60%；頭部/獨家60–75%（但多為MG+回本機制）。" at bounding box center [398, 192] width 465 height 11
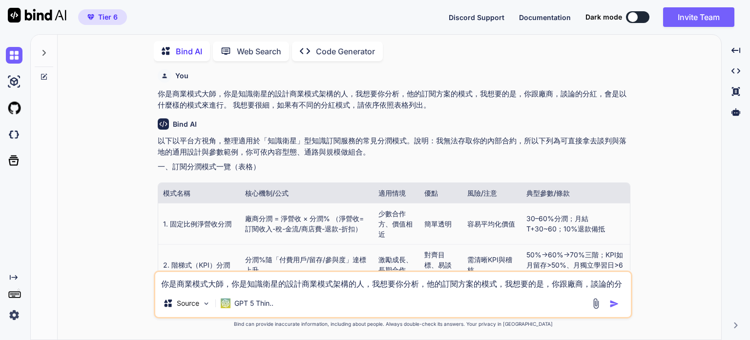
scroll to position [0, 0]
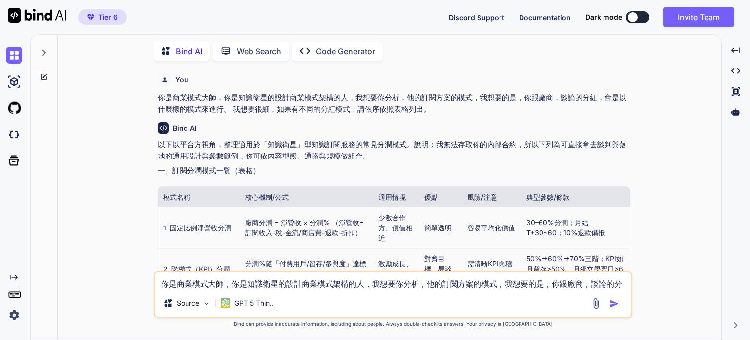
click at [159, 142] on p "以下以平台方視角，整理適用於「知識衛星」型知識訂閱服務的常見分潤模式。說明：我無法存取你的內部合約，所以下列為可直接拿去談判與落地的通用設計與參數範例，你可依…" at bounding box center [394, 150] width 473 height 22
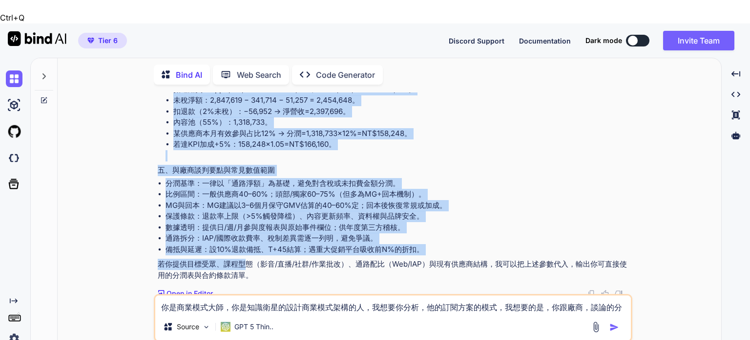
scroll to position [1035, 0]
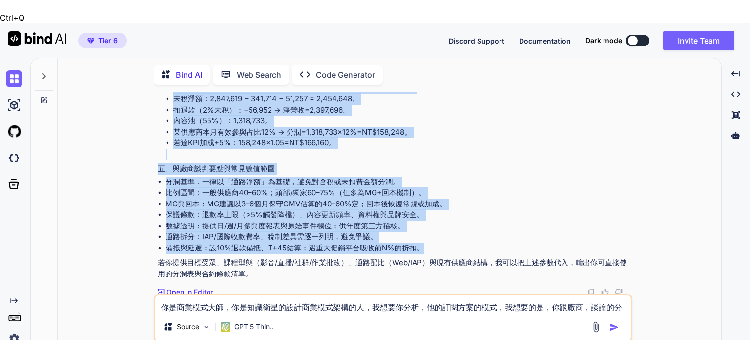
drag, startPoint x: 158, startPoint y: 172, endPoint x: 439, endPoint y: 222, distance: 285.4
copy div "一、訂閱分潤模式一覽（表格） 模式名稱 核心機制/公式 適用情境 優點 風險/注意 典型參數/條款 1. 固定比例淨營收分潤 廠商分潤 = 淨營收 × 分潤%…"
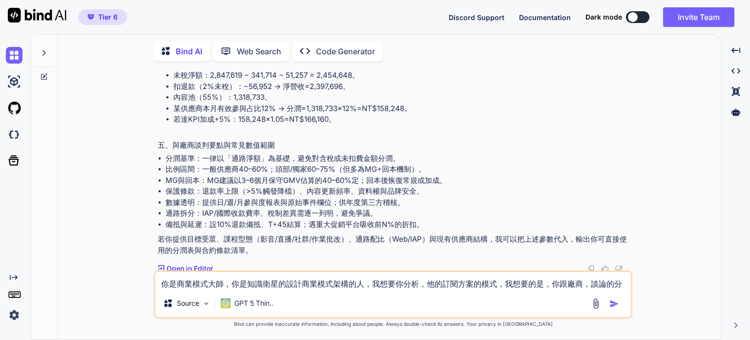
click at [346, 285] on textarea "你是商業模式大師，你是知識衛星的設計商業模式架構的人，我想要你分析，他的訂閱方案的模式，我想要的是，你跟廠商，談論的分紅，會是以什麼樣的模式來進行。 我想要很…" at bounding box center [393, 281] width 476 height 18
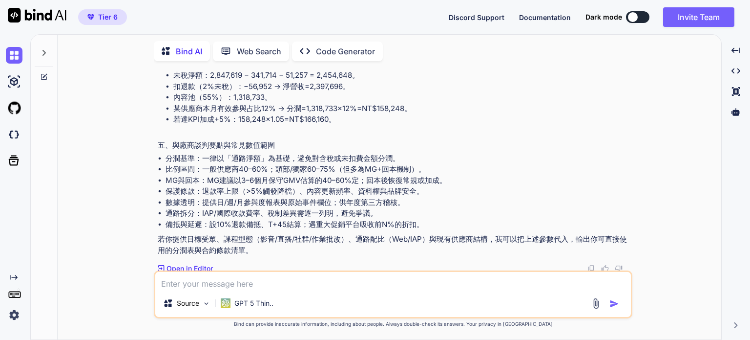
paste textarea "🎯 Netflix 商業模式核心概念 Netflix 的獲利基礎是 「訂閱制收入 → 授權或自製內容 → 會員留存與規模擴張」。 因此與廠商（製片方、版權方、…"
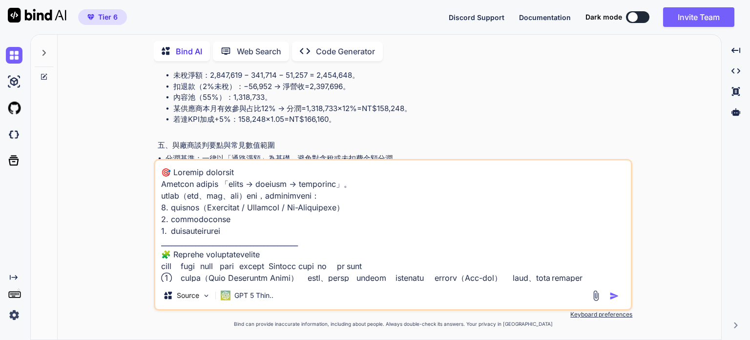
scroll to position [763, 0]
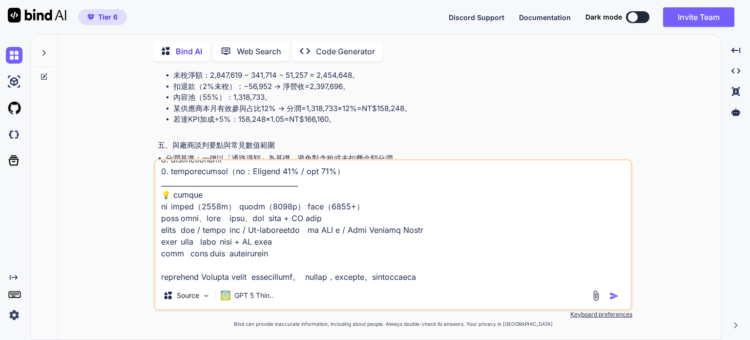
type textarea "🎯 Netflix 商業模式核心概念 Netflix 的獲利基礎是 「訂閱制收入 → 授權或自製內容 → 會員留存與規模擴張」。 因此與廠商（製片方、版權方、…"
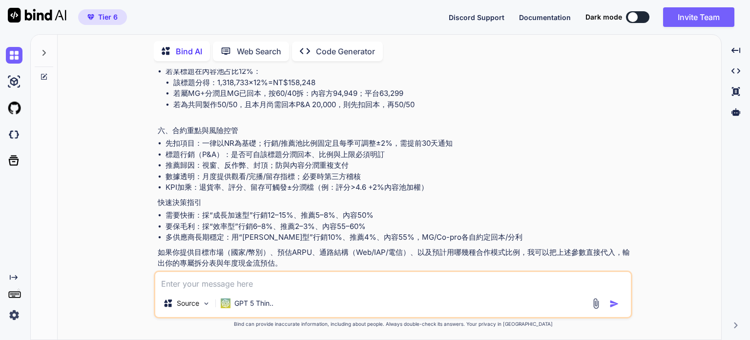
scroll to position [2755, 0]
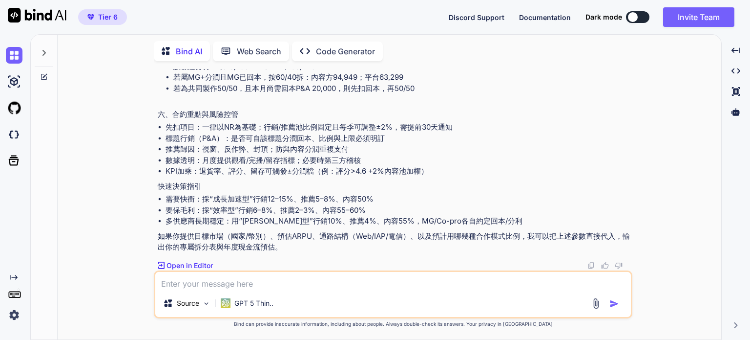
click at [289, 277] on textarea at bounding box center [393, 281] width 476 height 18
click at [245, 303] on p "GPT 5 Thin.." at bounding box center [254, 303] width 39 height 10
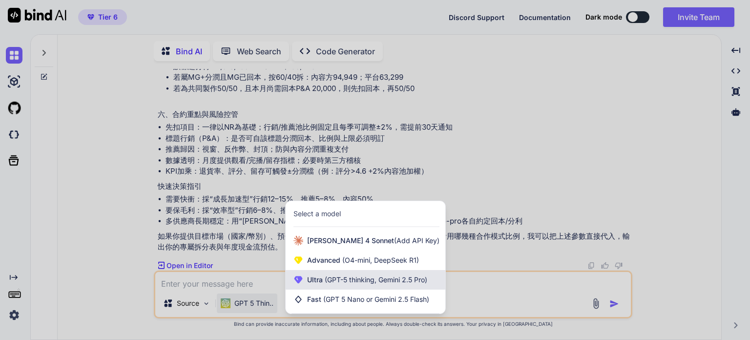
click at [342, 284] on span "Ultra (GPT-5 thinking, Gemini 2.5 Pro)" at bounding box center [367, 280] width 120 height 10
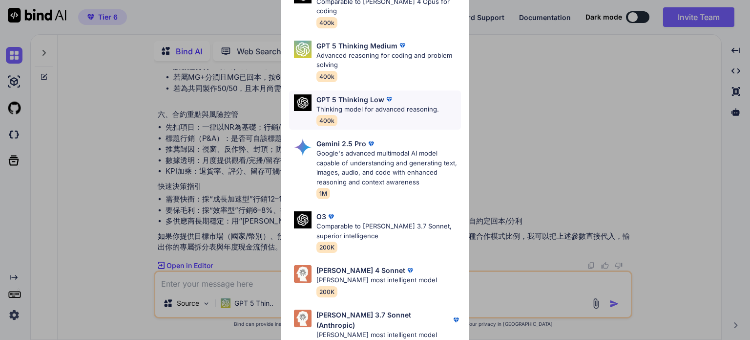
scroll to position [107, 0]
click at [333, 264] on p "Claude 4 Sonnet" at bounding box center [361, 269] width 89 height 10
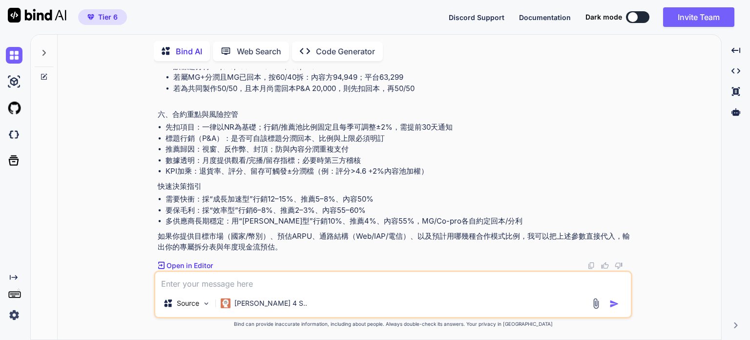
click at [225, 281] on textarea at bounding box center [393, 281] width 476 height 18
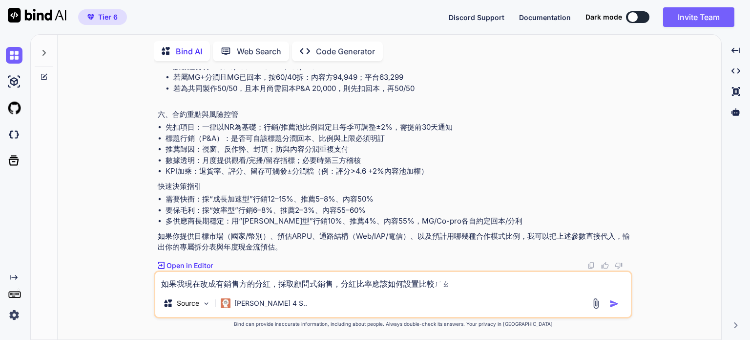
type textarea "如果我現在改成有銷售方的分紅，採取顧問式銷售，分紅比率應該如何設置比較好"
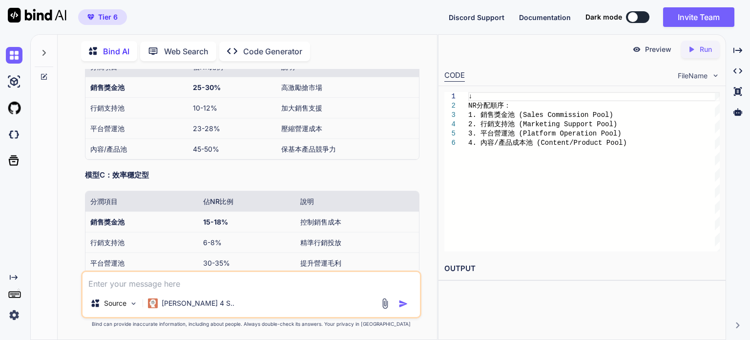
scroll to position [3623, 0]
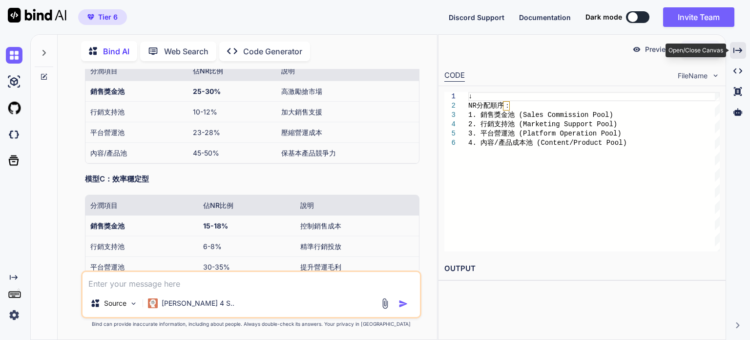
click at [739, 52] on icon "Created with Pixso." at bounding box center [738, 50] width 9 height 9
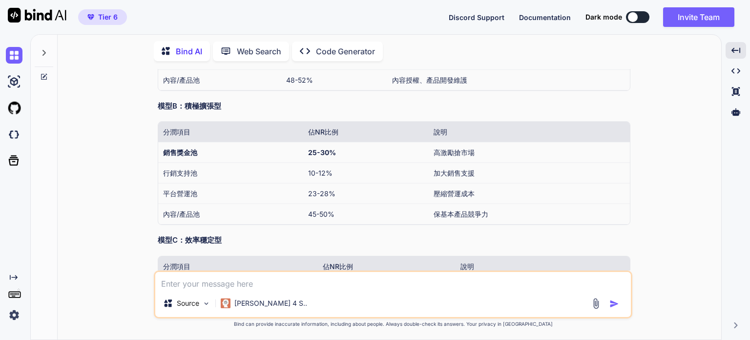
scroll to position [3214, 0]
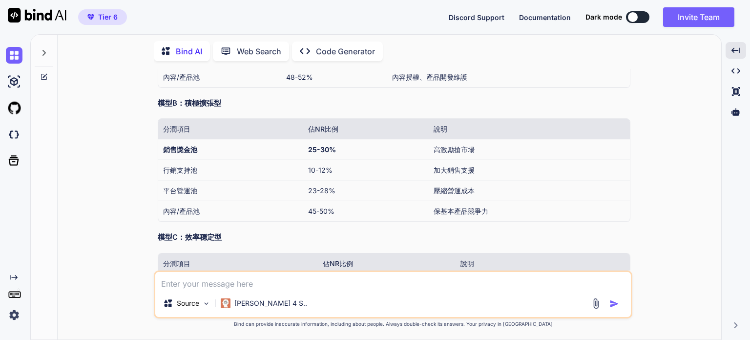
click at [281, 273] on textarea at bounding box center [393, 281] width 476 height 18
type textarea "如果想加上專案經理的分紅，應該要如何設計"
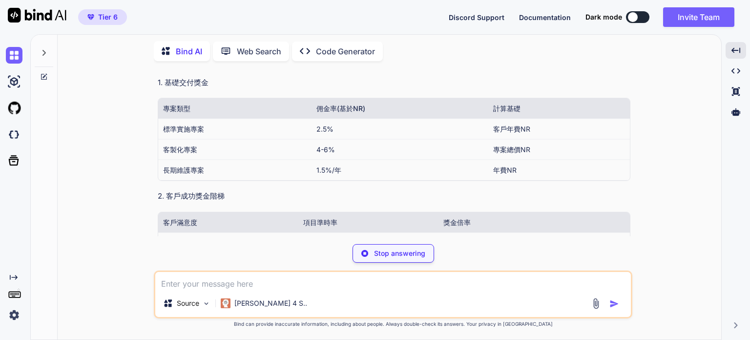
scroll to position [5929, 0]
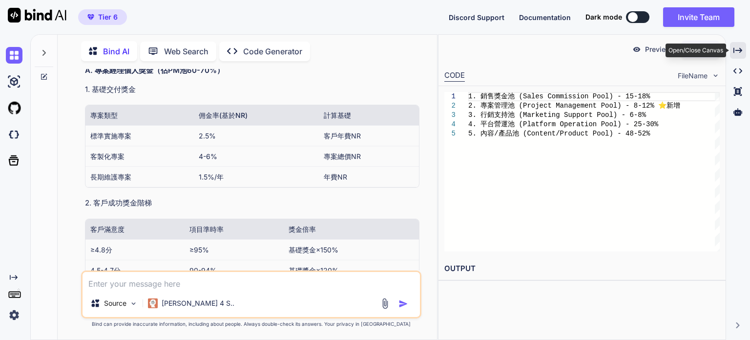
click at [739, 49] on icon "Created with Pixso." at bounding box center [738, 50] width 9 height 9
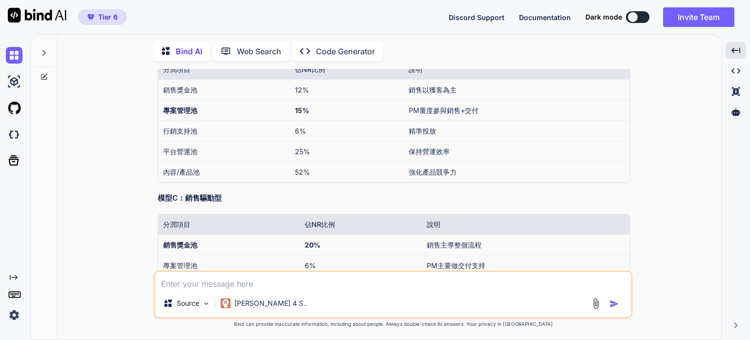
scroll to position [5248, 0]
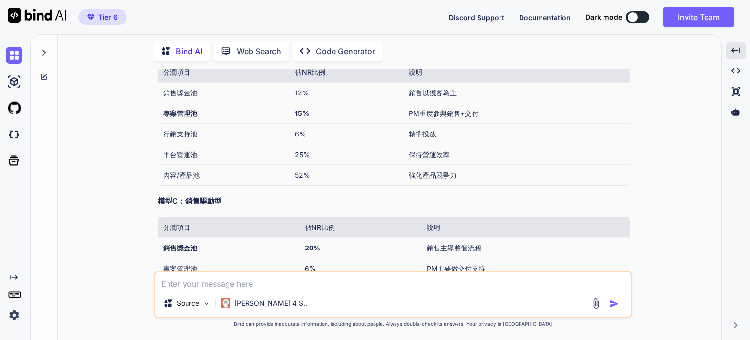
click at [354, 30] on td "50%" at bounding box center [361, 20] width 122 height 21
drag, startPoint x: 637, startPoint y: 180, endPoint x: 617, endPoint y: 188, distance: 21.0
click at [637, 180] on div "You 你是商業模式大師，你是知識衛星的設計商業模式架構的人，我想要你分析，他的訂閱方案的模式，我想要的是，你跟廠商，談論的分紅，會是以什麼樣的模式來進行。 …" at bounding box center [393, 204] width 656 height 270
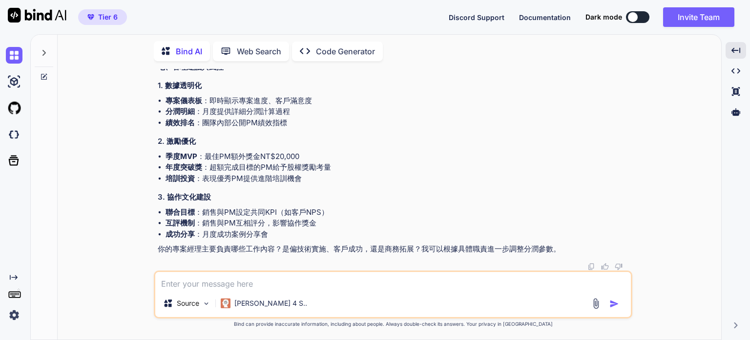
scroll to position [7349, 0]
click at [309, 283] on textarea at bounding box center [393, 281] width 476 height 18
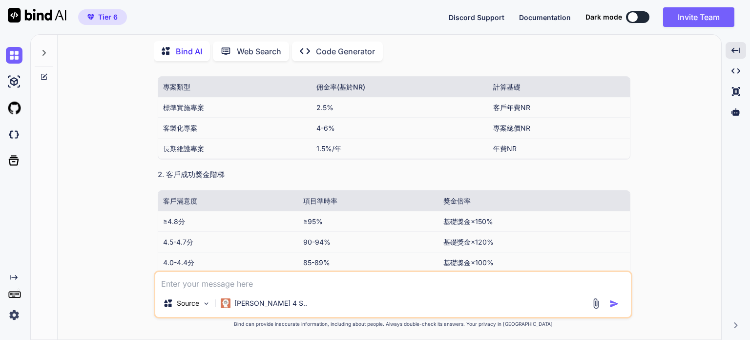
scroll to position [5590, 0]
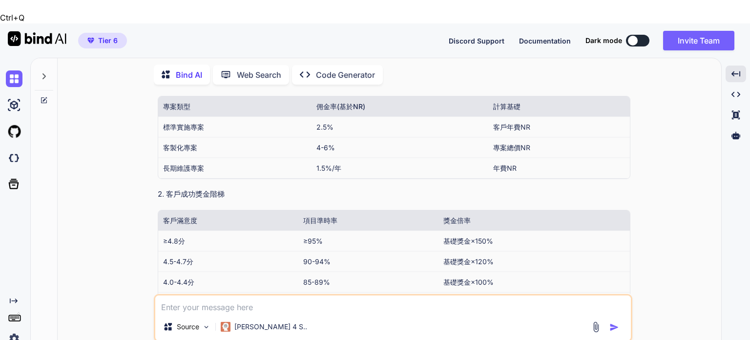
drag, startPoint x: 161, startPoint y: 121, endPoint x: 362, endPoint y: 206, distance: 218.1
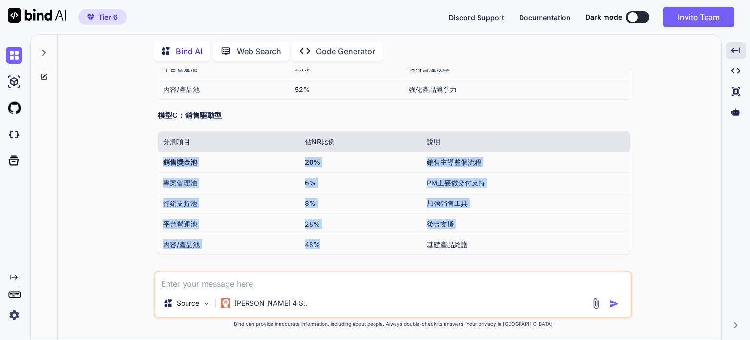
scroll to position [5297, 0]
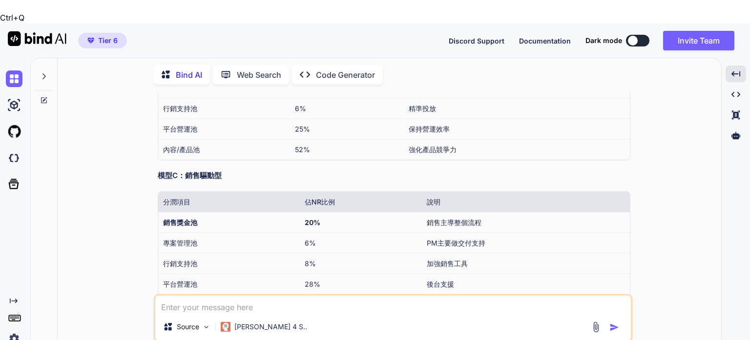
drag, startPoint x: 156, startPoint y: 101, endPoint x: 176, endPoint y: 116, distance: 25.0
click at [176, 116] on div "You 你是商業模式大師，你是知識衛星的設計商業模式架構的人，我想要你分析，他的訂閱方案的模式，我想要的是，你跟廠商，談論的分紅，會是以什麼樣的模式來進行。 …" at bounding box center [394, 192] width 477 height 201
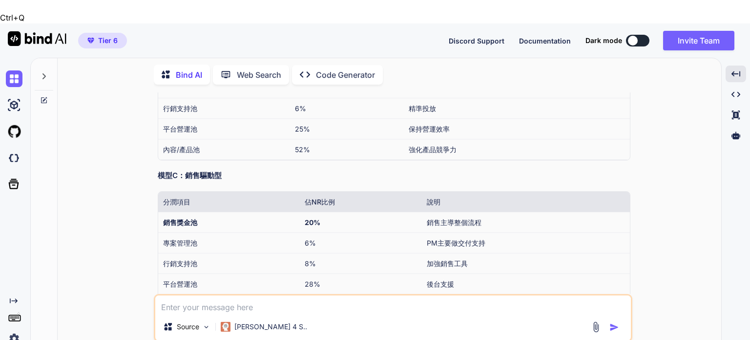
drag, startPoint x: 164, startPoint y: 107, endPoint x: 537, endPoint y: 188, distance: 382.5
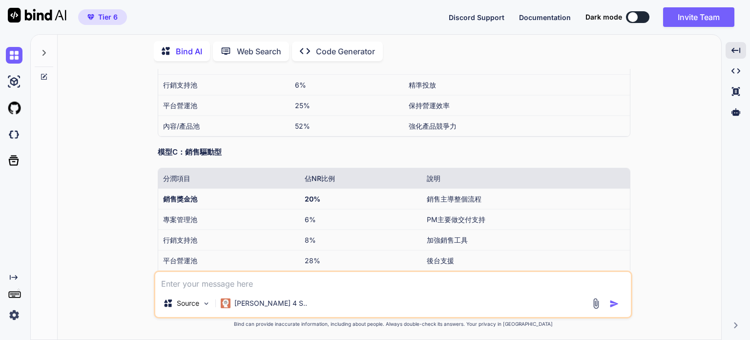
copy tbody "銷售獎金池 16% 銷售顧問主導獲客 專案管理池 10% PM負責交付與留存 行銷支持池 7% 銷售與PM工具支持 平台營運池 27% 系統維護 內容/產品池…"
click at [235, 286] on textarea at bounding box center [393, 281] width 476 height 18
paste textarea "銷售獎金池 15% 銷售顧問主導獲客 專案管理池 5% PM負責交付及管理費用 行銷支持池 5% 投廣告 平台營運池 35% TLI 內容/產品池 40% 內…"
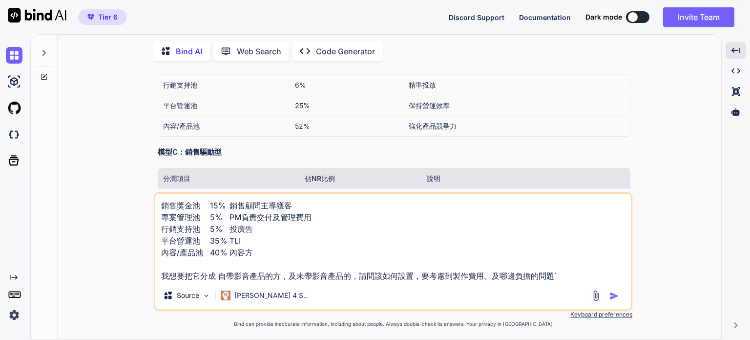
type textarea "銷售獎金池 15% 銷售顧問主導獲客 專案管理池 5% PM負責交付及管理費用 行銷支持池 5% 投廣告 平台營運池 35% TLI 內容/產品池 40% 內…"
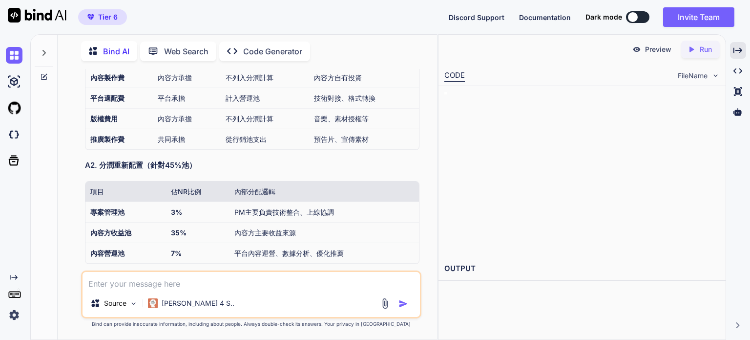
scroll to position [8375, 0]
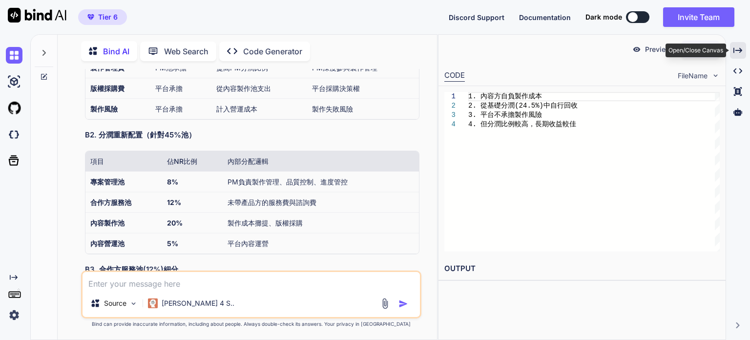
click at [738, 49] on icon "Created with Pixso." at bounding box center [738, 50] width 9 height 9
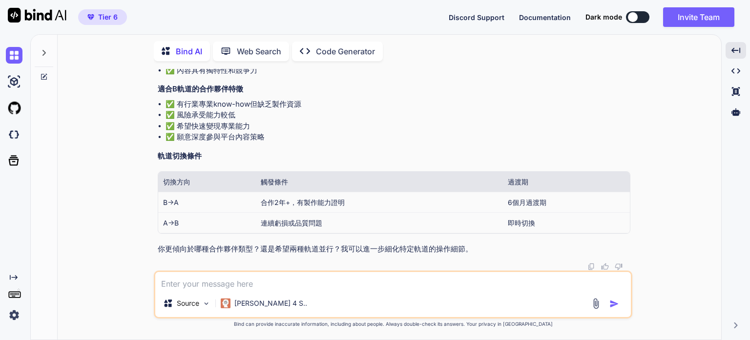
scroll to position [9393, 0]
click at [278, 279] on textarea at bounding box center [393, 281] width 476 height 18
type textarea "產"
type textarea "請幫我區分產品訂閱 及 平台訂閱。"
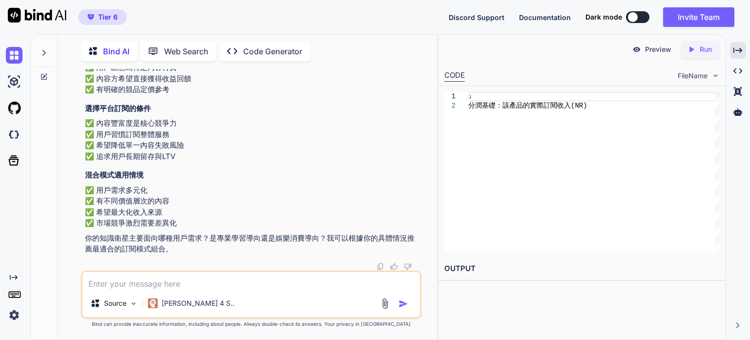
scroll to position [12444, 0]
click at [737, 52] on icon "Created with Pixso." at bounding box center [738, 50] width 9 height 9
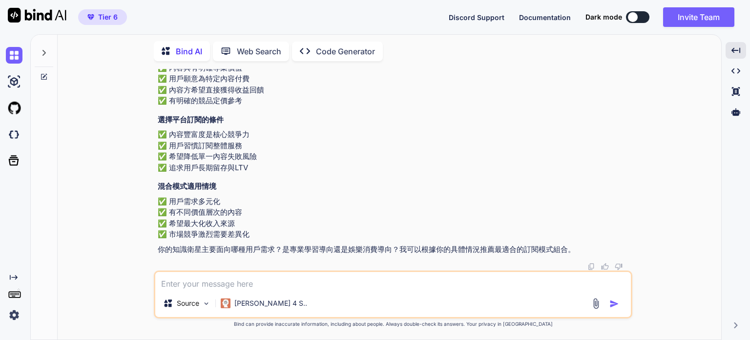
scroll to position [11900, 0]
click at [322, 107] on p "✅ 內容具有明確專業價值 ✅ 用戶願意為特定內容付費 ✅ 內容方希望直接獲得收益回饋 ✅ 有明確的競品定價參考" at bounding box center [394, 85] width 473 height 44
click at [41, 50] on icon at bounding box center [44, 53] width 8 height 8
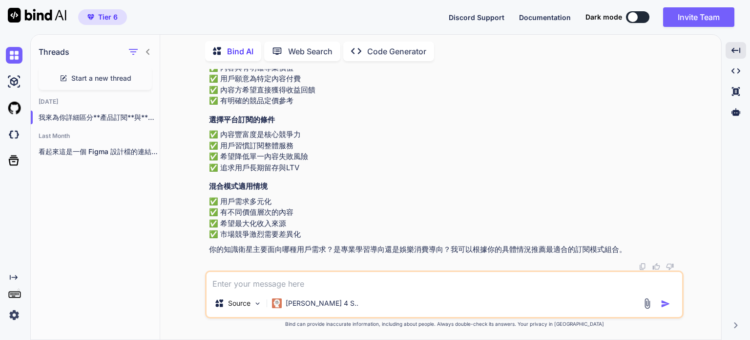
click at [148, 49] on icon at bounding box center [147, 52] width 3 height 6
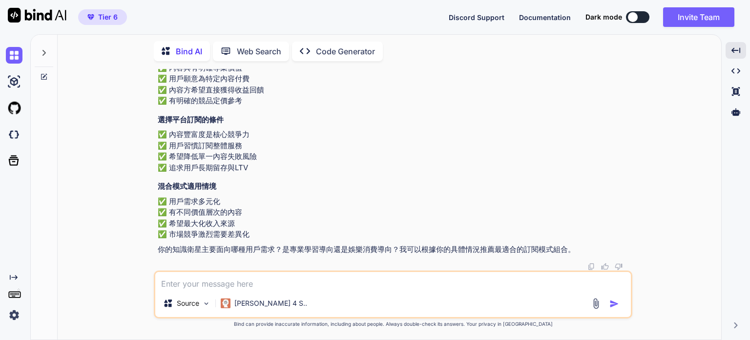
click at [44, 51] on icon at bounding box center [44, 53] width 3 height 6
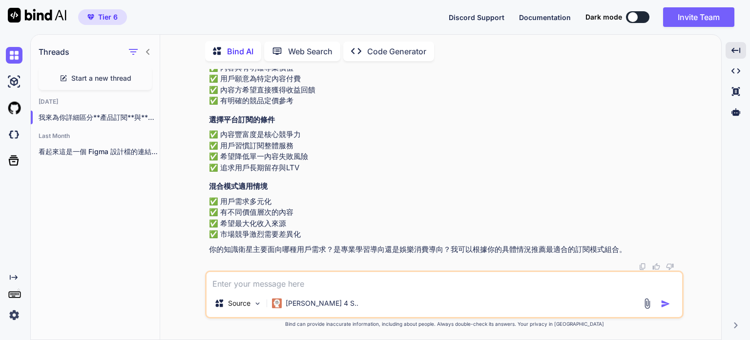
click at [64, 75] on icon at bounding box center [64, 77] width 4 height 4
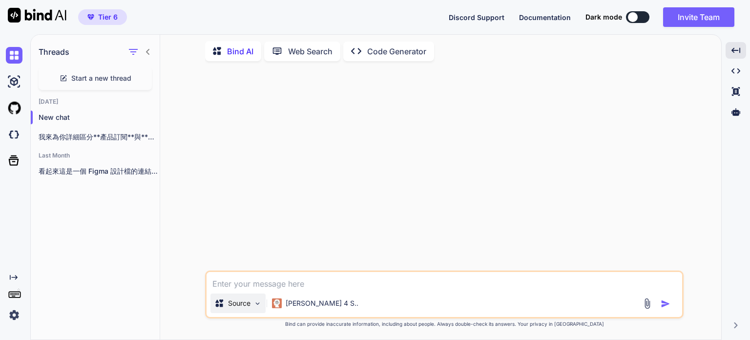
click at [236, 301] on p "Source" at bounding box center [239, 303] width 22 height 10
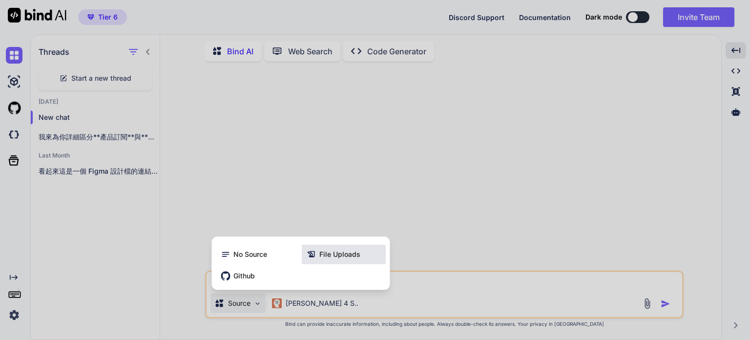
click at [324, 256] on span "File Uploads" at bounding box center [340, 254] width 41 height 10
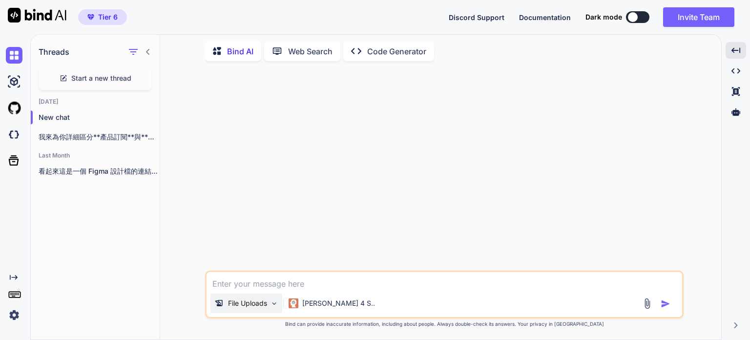
click at [262, 304] on p "File Uploads" at bounding box center [247, 303] width 39 height 10
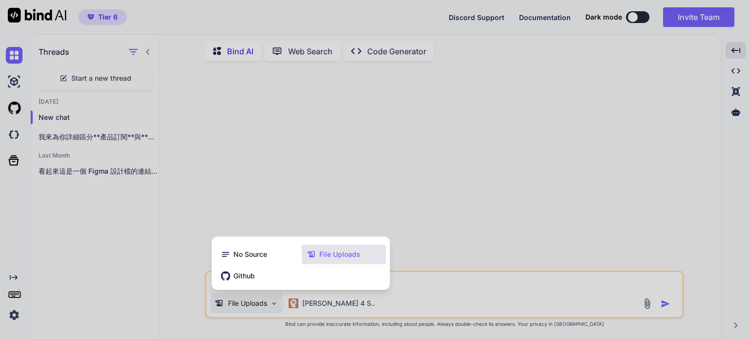
click at [324, 254] on span "File Uploads" at bounding box center [340, 254] width 41 height 10
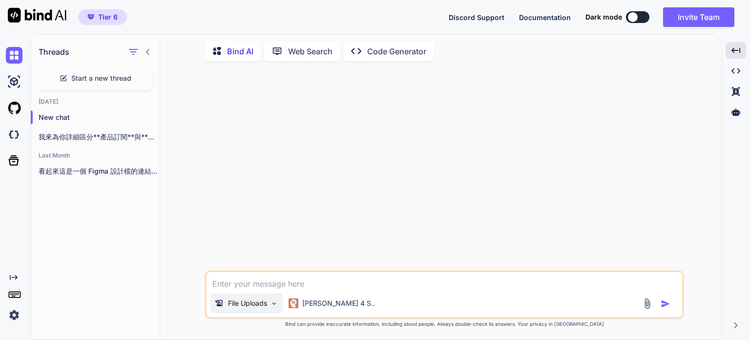
click at [229, 306] on p "File Uploads" at bounding box center [247, 303] width 39 height 10
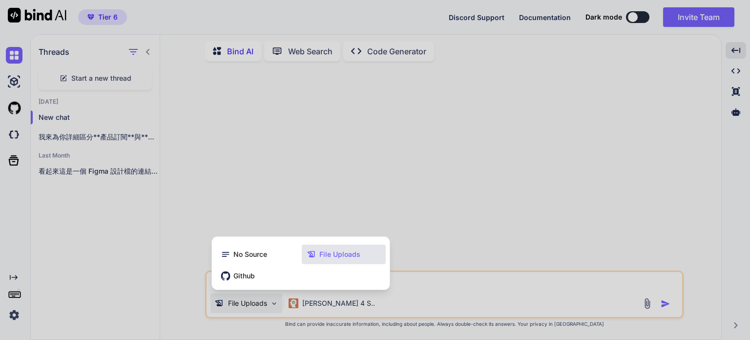
click at [282, 194] on div at bounding box center [375, 170] width 750 height 340
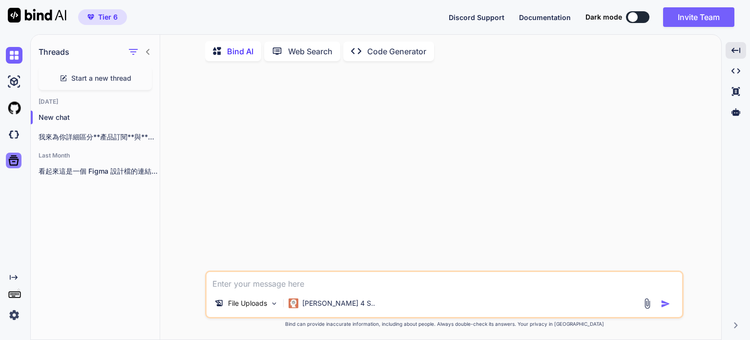
click at [11, 159] on icon at bounding box center [14, 160] width 10 height 10
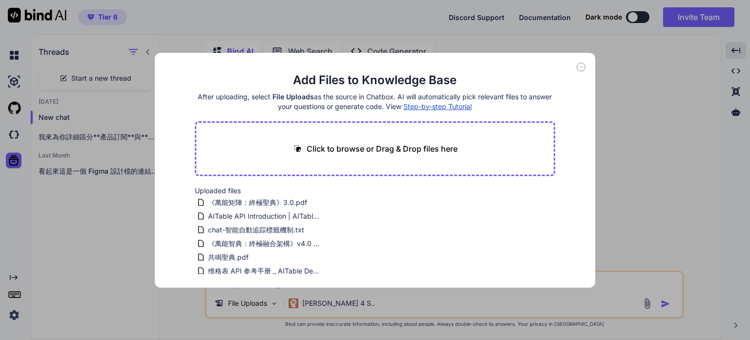
click at [342, 144] on p "Click to browse or Drag & Drop files here" at bounding box center [382, 149] width 151 height 12
type input "C:\fakepath\Netflix商業模式分析.pdf"
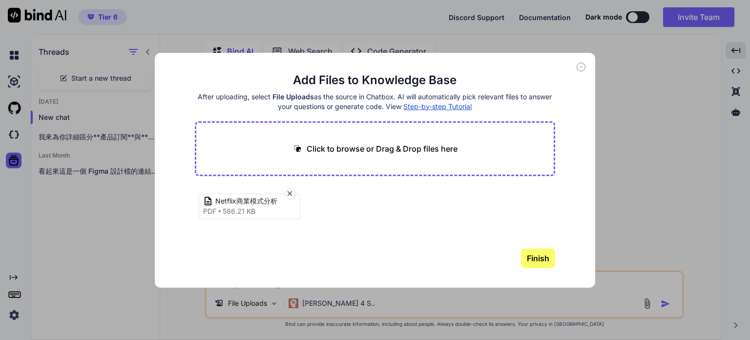
click at [532, 258] on button "Finish" at bounding box center [538, 258] width 34 height 20
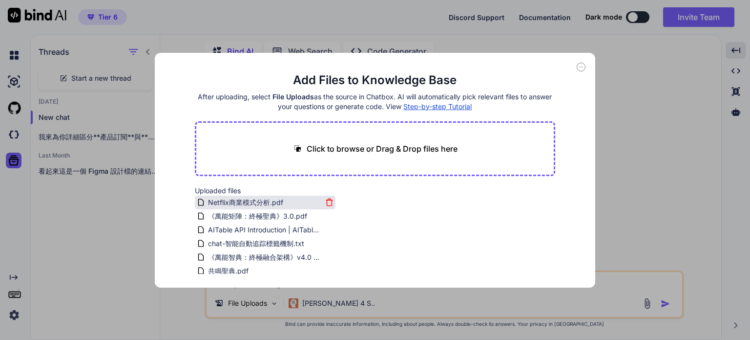
click at [252, 205] on span "Netflix商業模式分析.pdf" at bounding box center [245, 202] width 77 height 12
click at [583, 65] on icon at bounding box center [581, 67] width 9 height 9
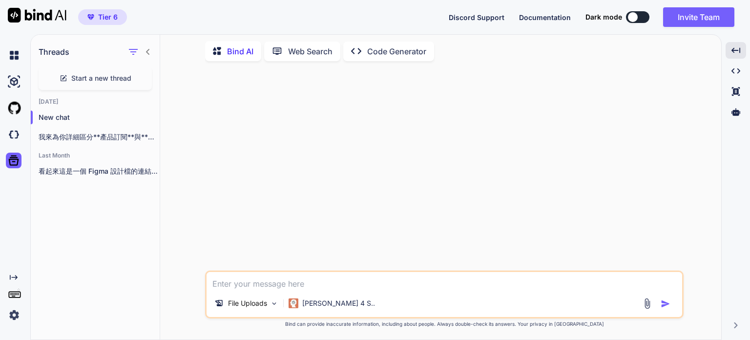
click at [279, 281] on textarea at bounding box center [445, 281] width 476 height 18
click at [259, 306] on p "File Uploads" at bounding box center [247, 303] width 39 height 10
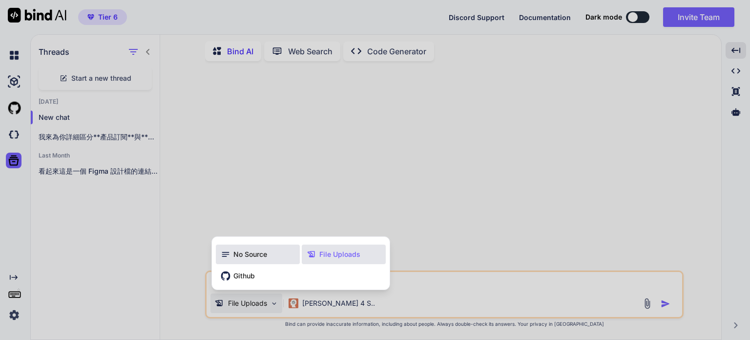
click at [253, 254] on span "No Source" at bounding box center [251, 254] width 34 height 10
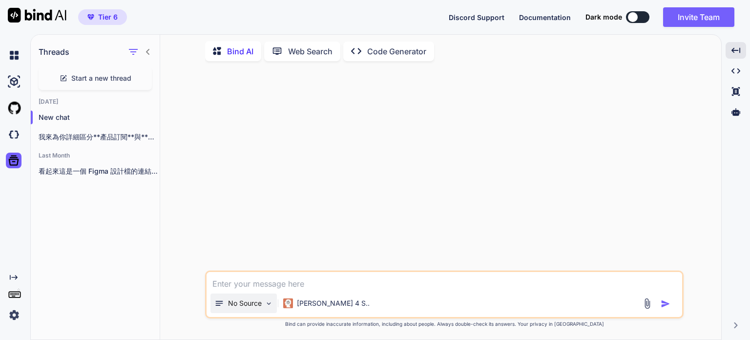
click at [256, 305] on p "No Source" at bounding box center [245, 303] width 34 height 10
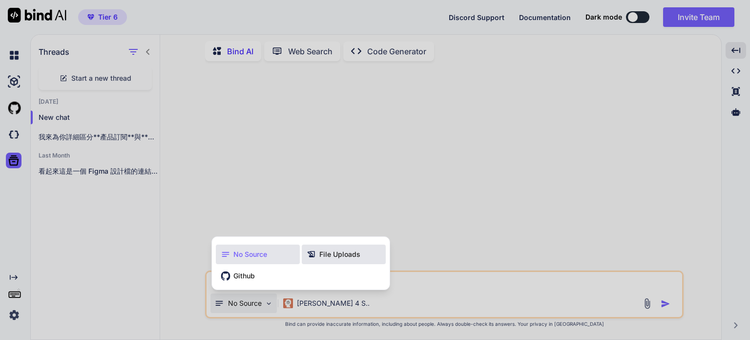
click at [321, 254] on span "File Uploads" at bounding box center [340, 254] width 41 height 10
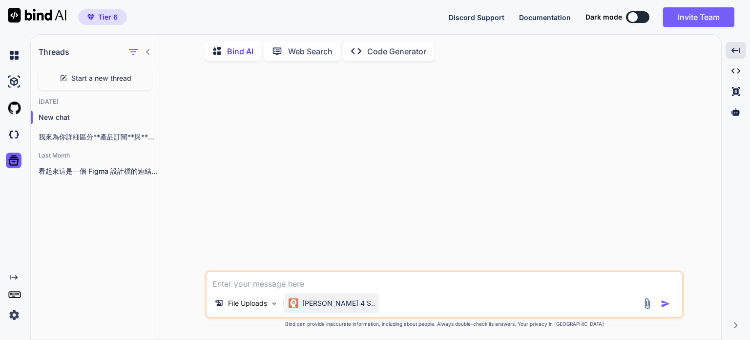
click at [309, 307] on p "[PERSON_NAME] 4 S.." at bounding box center [338, 303] width 73 height 10
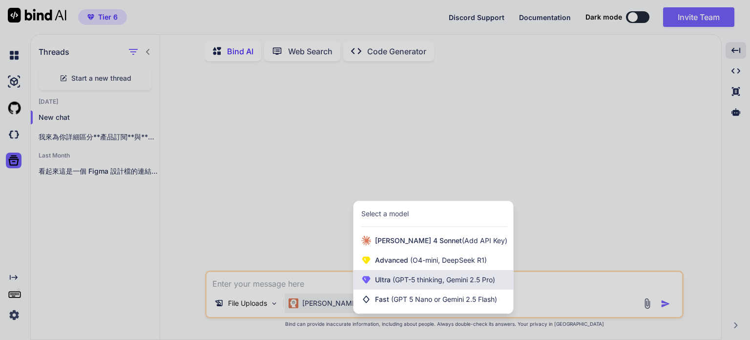
click at [411, 283] on span "(GPT-5 thinking, Gemini 2.5 Pro)" at bounding box center [443, 279] width 105 height 8
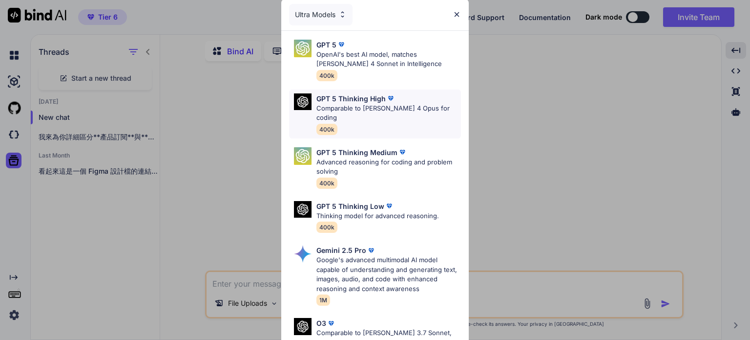
click at [348, 111] on p "Comparable to Claude 4 Opus for coding" at bounding box center [389, 113] width 145 height 19
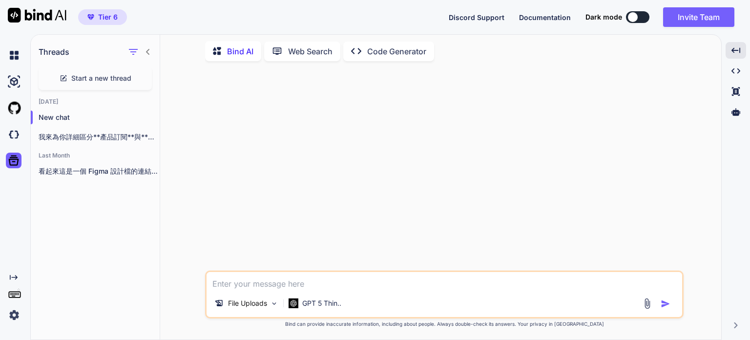
click at [272, 289] on textarea at bounding box center [445, 281] width 476 height 18
click at [596, 226] on div at bounding box center [445, 169] width 477 height 201
click at [313, 289] on textarea "想請你依照" at bounding box center [445, 281] width 476 height 18
paste textarea "Netflix商業模式分析.pdf"
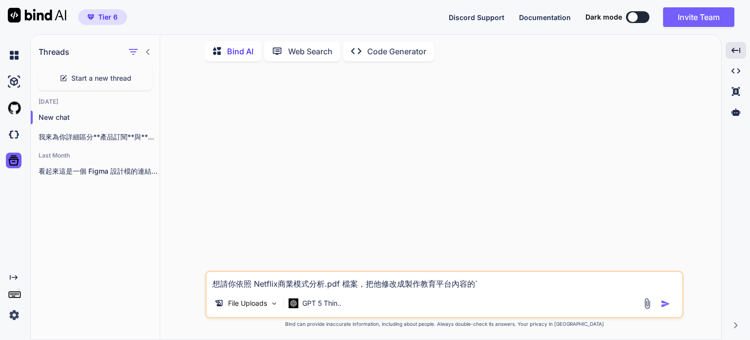
type textarea "想請你依照 Netflix商業模式分析.pdf 檔案，把他修改成製作教育平台內容的。"
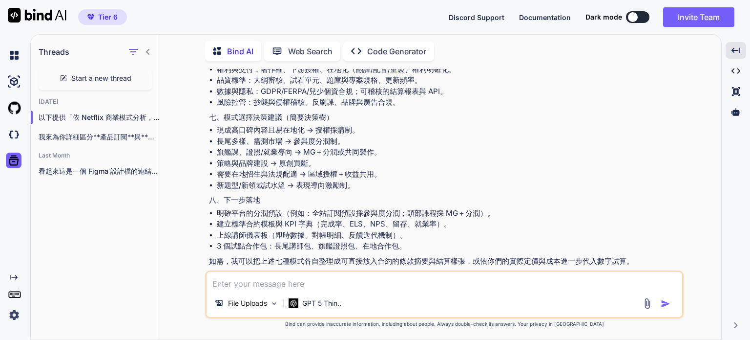
scroll to position [1192, 0]
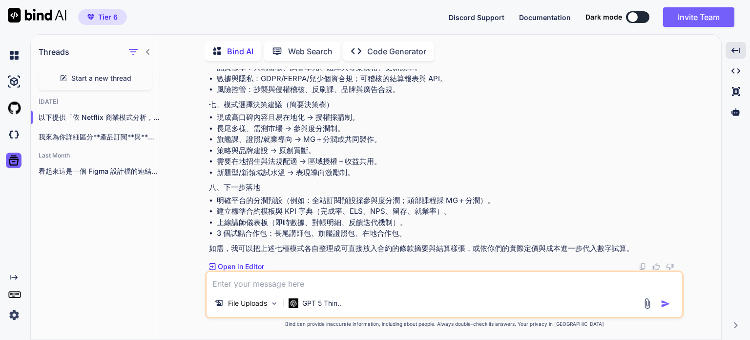
click at [339, 251] on p "如需，我可以把上述七種模式各自整理成可直接放入合約的條款摘要與結算樣張，或依你們的實際定價與成本進一步代入數字試算。" at bounding box center [445, 248] width 473 height 11
click at [357, 285] on textarea at bounding box center [445, 281] width 476 height 18
click at [111, 74] on span "Start a new thread" at bounding box center [101, 78] width 60 height 10
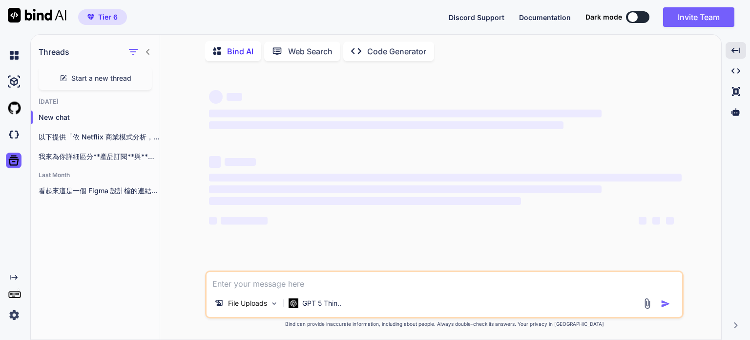
scroll to position [0, 0]
click at [267, 285] on textarea at bounding box center [445, 281] width 476 height 18
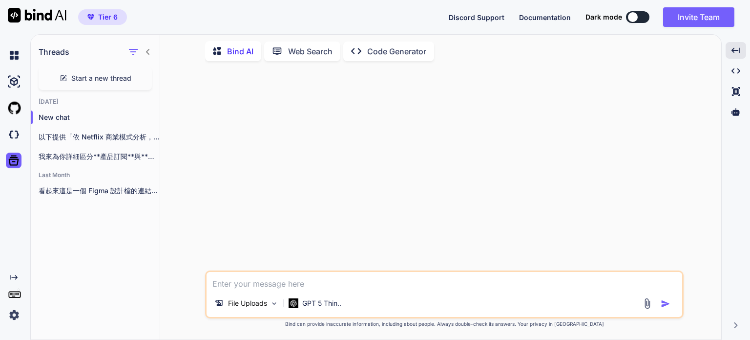
paste textarea "產品訂閱及平台訂閱 產品訂閱直接依照分潤比例執行 全平台訂閱則依照 觀看比例分潤制（Revenue Share by Views） • 分潤 = (影片觀看時…"
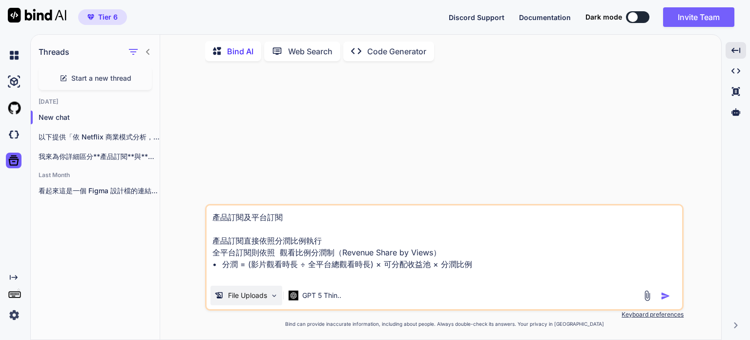
click at [261, 297] on p "File Uploads" at bounding box center [247, 295] width 39 height 10
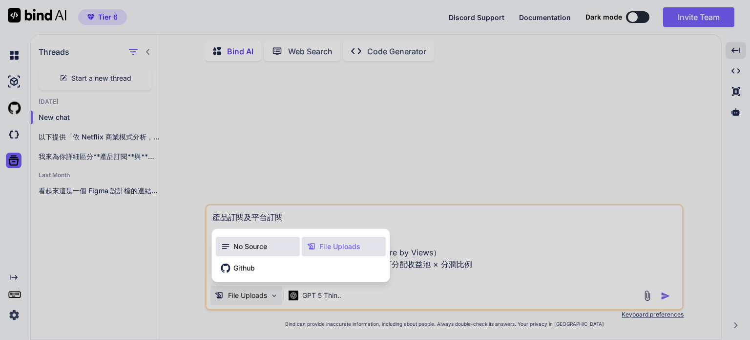
click at [236, 247] on span "No Source" at bounding box center [251, 246] width 34 height 10
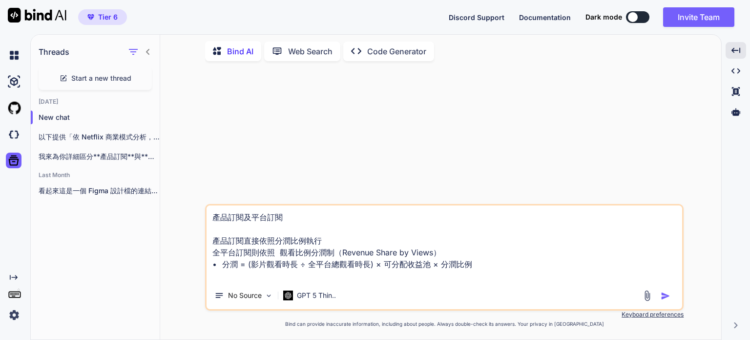
click at [479, 259] on textarea "產品訂閱及平台訂閱 產品訂閱直接依照分潤比例執行 全平台訂閱則依照 觀看比例分潤制（Revenue Share by Views） • 分潤 = (影片觀看時…" at bounding box center [445, 243] width 476 height 76
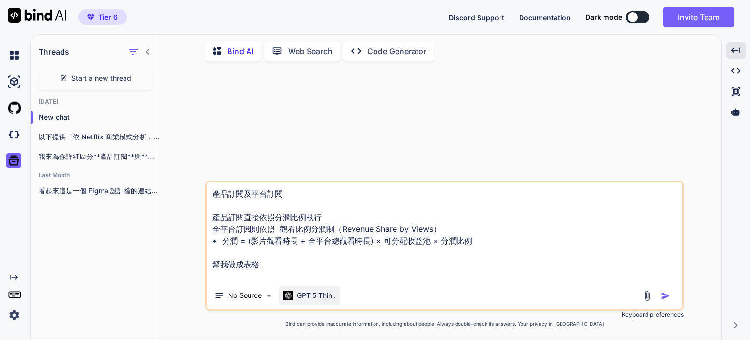
type textarea "產品訂閱及平台訂閱 產品訂閱直接依照分潤比例執行 全平台訂閱則依照 觀看比例分潤制（Revenue Share by Views） • 分潤 = (影片觀看時…"
click at [329, 294] on p "GPT 5 Thin.." at bounding box center [316, 295] width 39 height 10
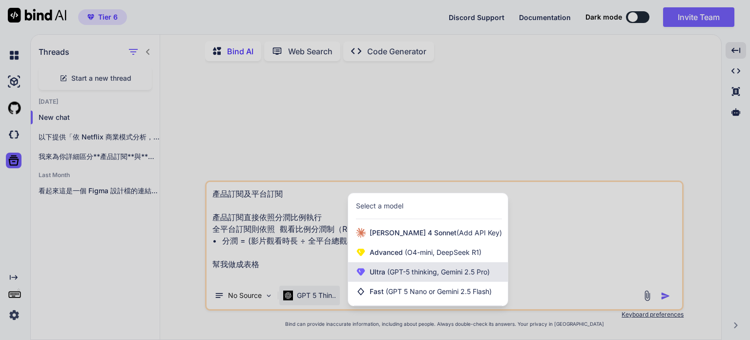
click at [415, 274] on span "(GPT-5 thinking, Gemini 2.5 Pro)" at bounding box center [437, 271] width 105 height 8
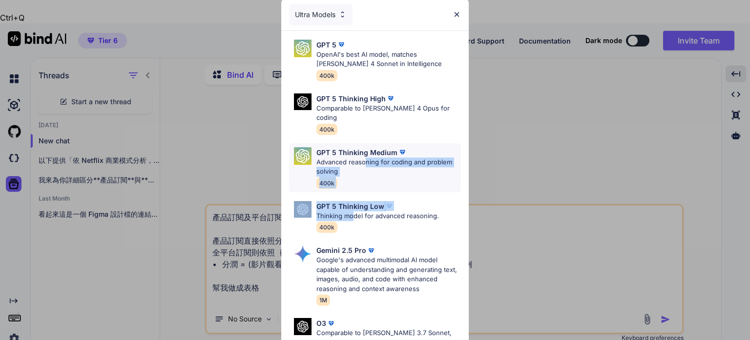
drag, startPoint x: 354, startPoint y: 201, endPoint x: 363, endPoint y: 153, distance: 48.8
click at [363, 154] on div "GPT 5 OpenAI's best AI model, matches Claude 4 Sonnet in Intelligence 400k GPT …" at bounding box center [375, 246] width 188 height 431
click at [363, 157] on p "Advanced reasoning for coding and problem solving" at bounding box center [389, 166] width 145 height 19
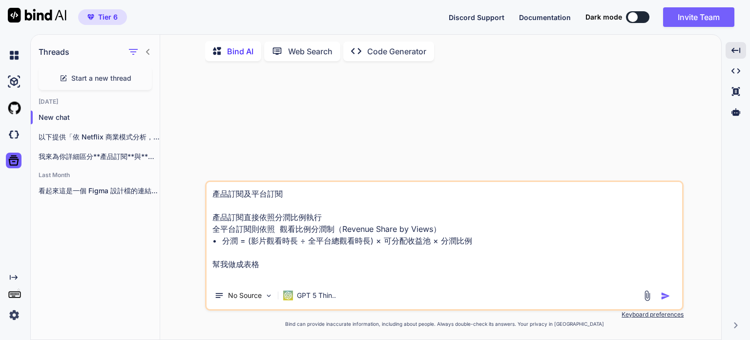
click at [414, 254] on textarea "產品訂閱及平台訂閱 產品訂閱直接依照分潤比例執行 全平台訂閱則依照 觀看比例分潤制（Revenue Share by Views） • 分潤 = (影片觀看時…" at bounding box center [445, 232] width 476 height 100
click at [342, 265] on textarea "產品訂閱及平台訂閱 產品訂閱直接依照分潤比例執行 全平台訂閱則依照 觀看比例分潤制（Revenue Share by Views） • 分潤 = (影片觀看時…" at bounding box center [445, 232] width 476 height 100
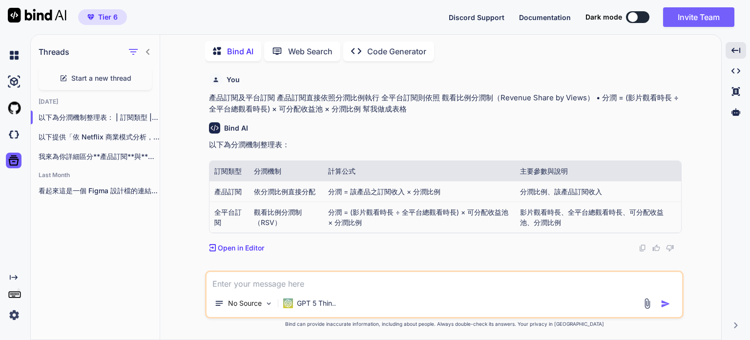
click at [306, 191] on td "依分潤比例直接分配" at bounding box center [286, 191] width 74 height 21
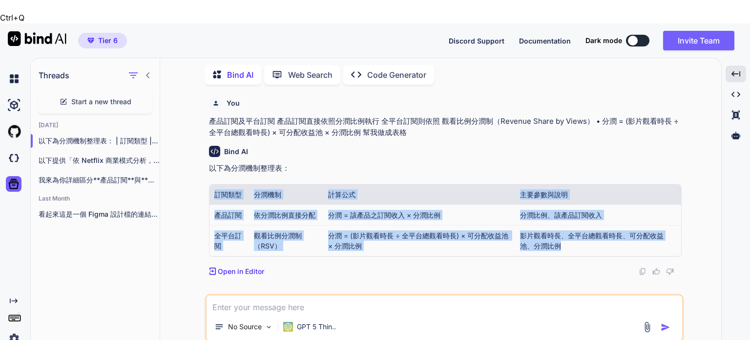
drag, startPoint x: 217, startPoint y: 166, endPoint x: 610, endPoint y: 224, distance: 397.6
click at [610, 224] on table "訂閱類型 分潤機制 計算公式 主要參數與說明 產品訂閱 依分潤比例直接分配 分潤 = 該產品之訂閱收入 × 分潤比例 分潤比例、該產品訂閱收入 全平台訂閱 觀…" at bounding box center [446, 220] width 472 height 72
copy table "訂閱類型 分潤機制 計算公式 主要參數與說明 產品訂閱 依分潤比例直接分配 分潤 = 該產品之訂閱收入 × 分潤比例 分潤比例、該產品訂閱收入 全平台訂閱 觀…"
